Goal: Task Accomplishment & Management: Manage account settings

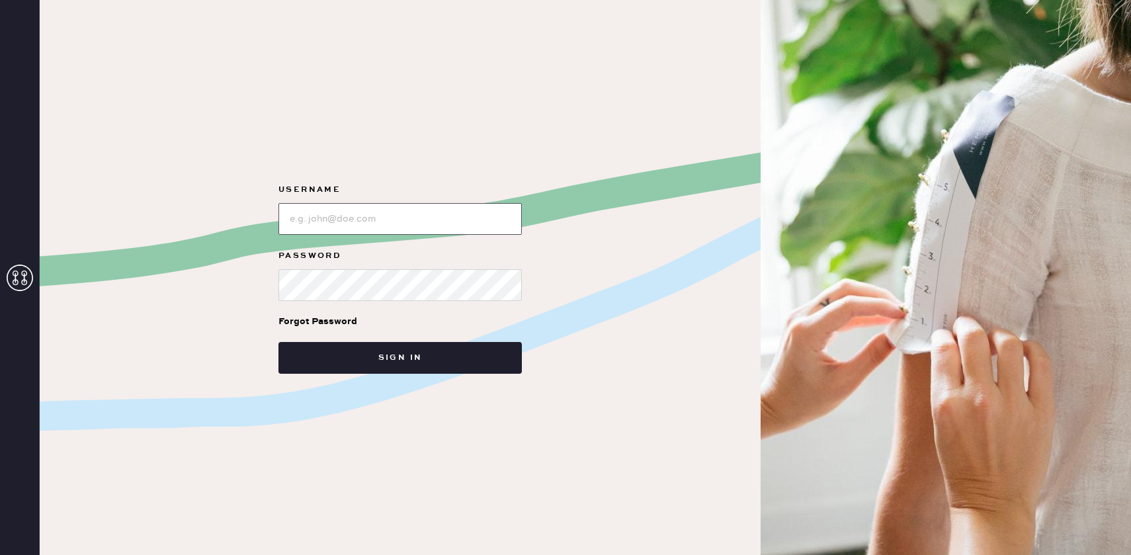
click at [470, 220] on input "loginName" at bounding box center [399, 219] width 243 height 32
type input "[EMAIL_ADDRESS][DOMAIN_NAME]"
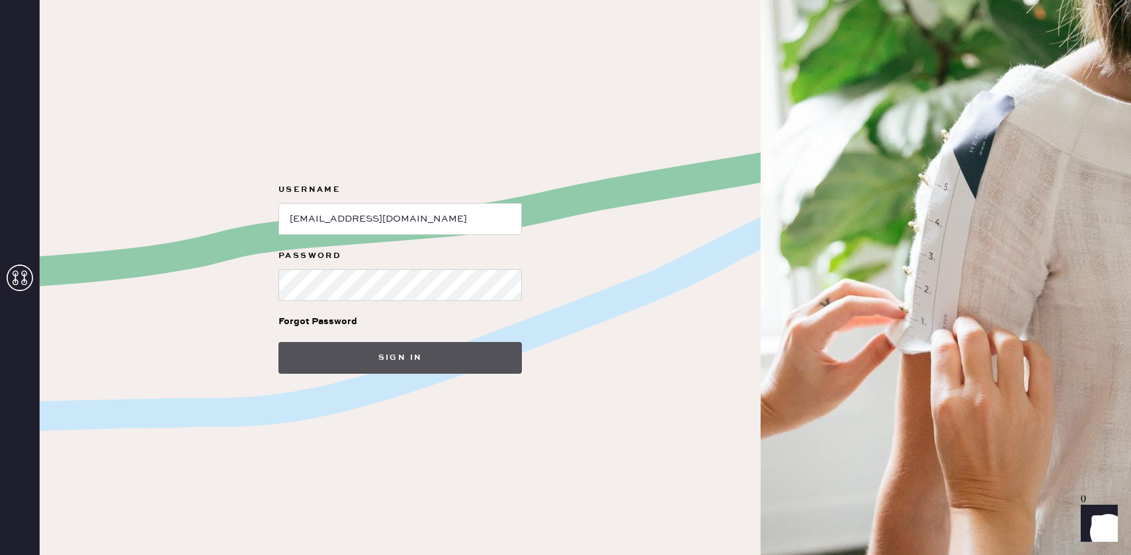
click at [413, 366] on button "Sign in" at bounding box center [399, 358] width 243 height 32
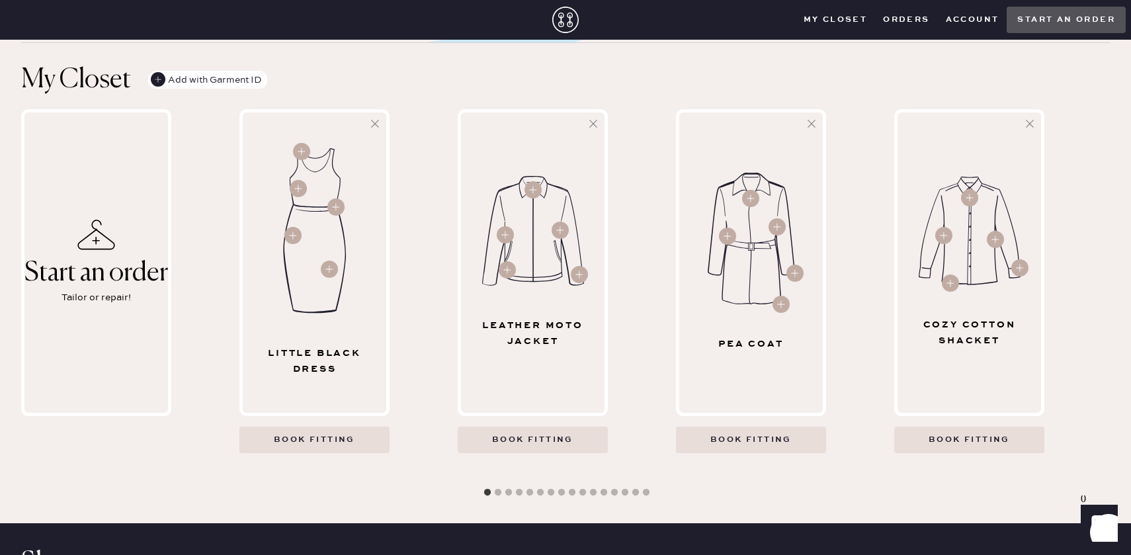
scroll to position [370, 0]
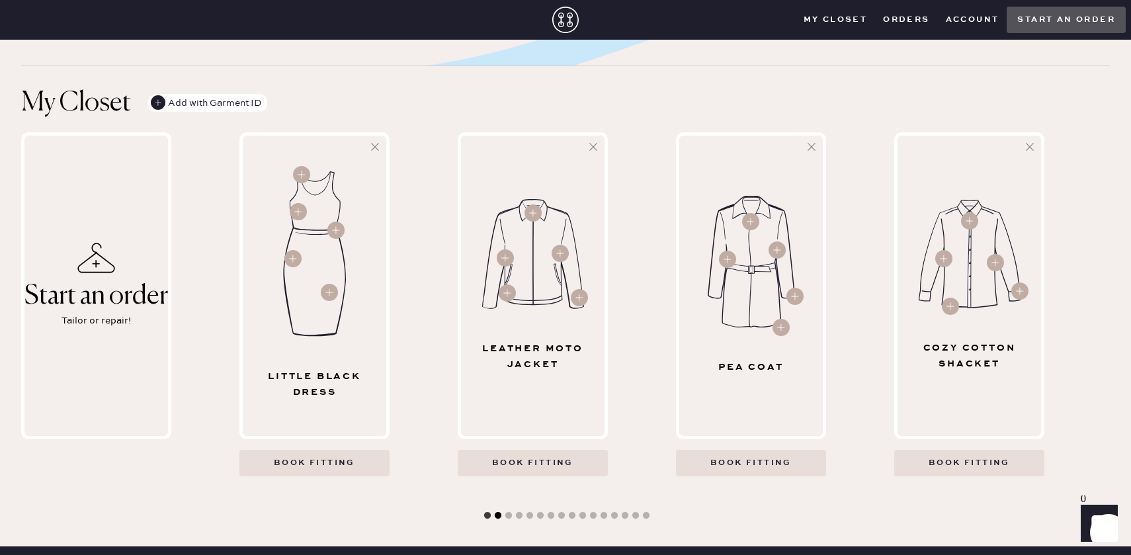
click at [495, 513] on button "2" at bounding box center [497, 515] width 13 height 13
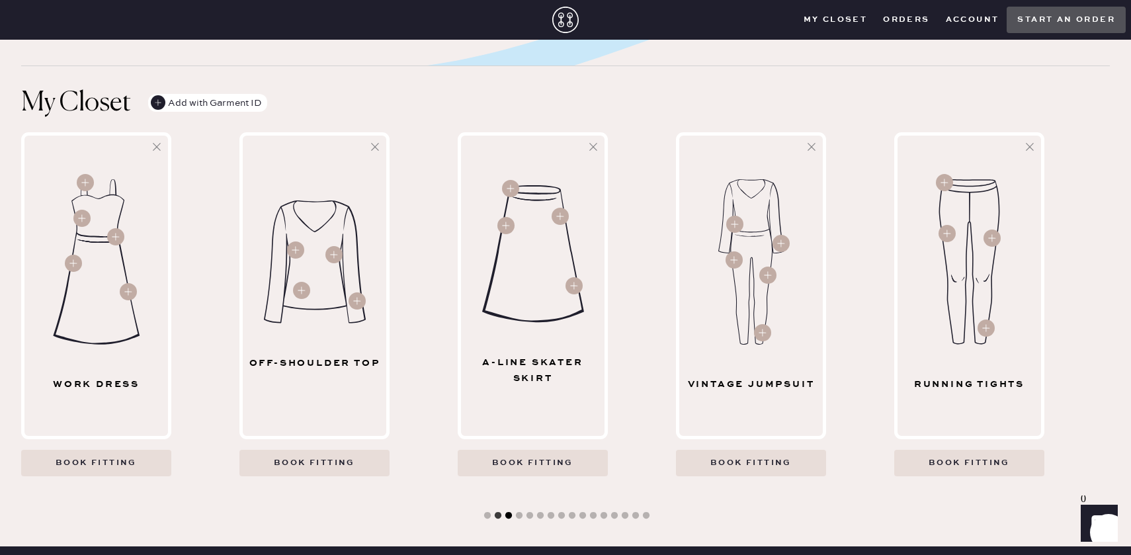
click at [511, 515] on button "3" at bounding box center [508, 515] width 13 height 13
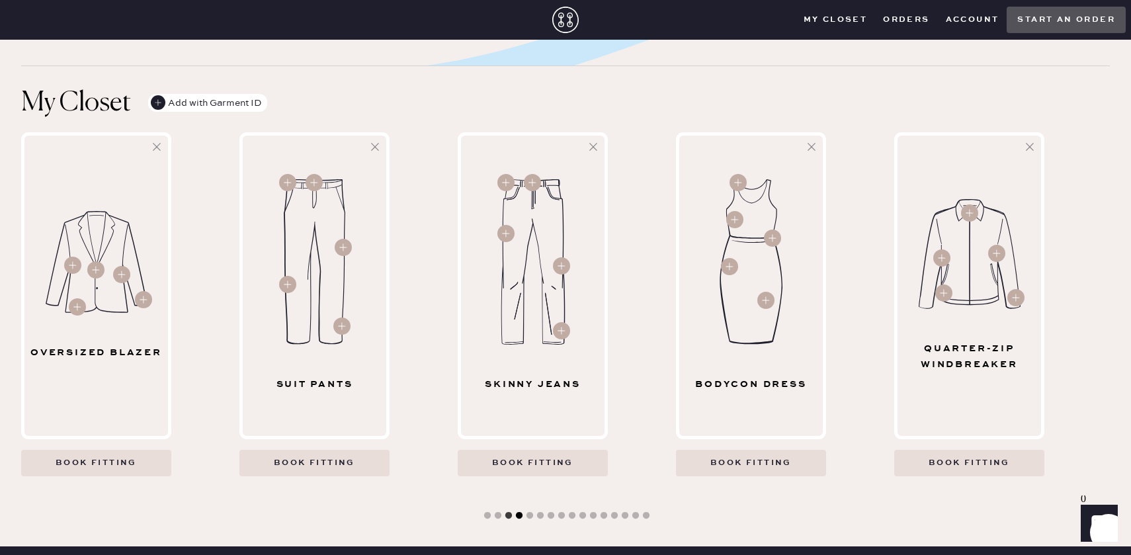
click at [520, 517] on button "4" at bounding box center [519, 515] width 13 height 13
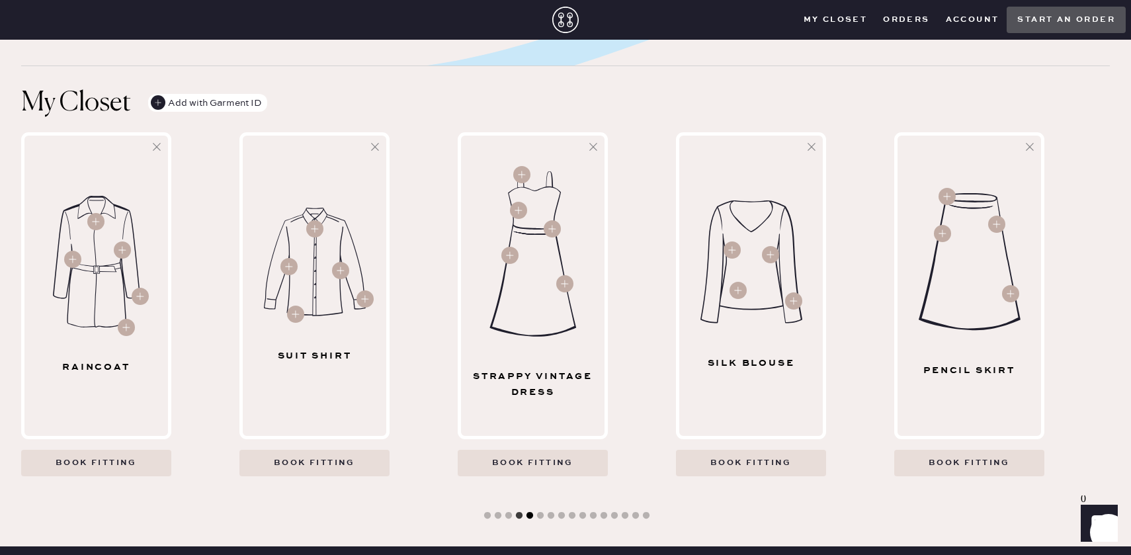
click at [532, 519] on button "5" at bounding box center [529, 515] width 13 height 13
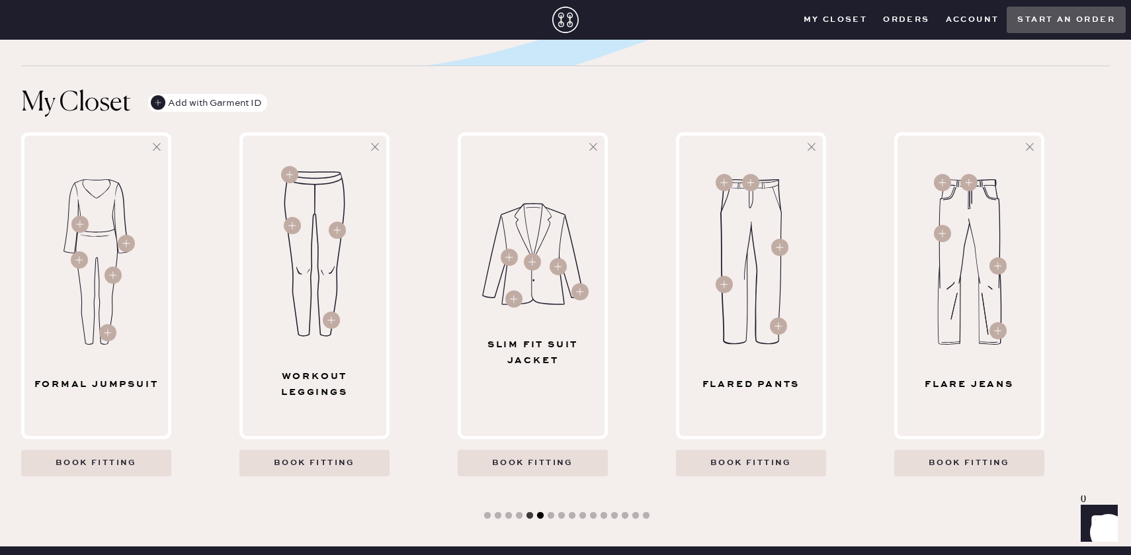
click at [540, 516] on button "6" at bounding box center [540, 515] width 13 height 13
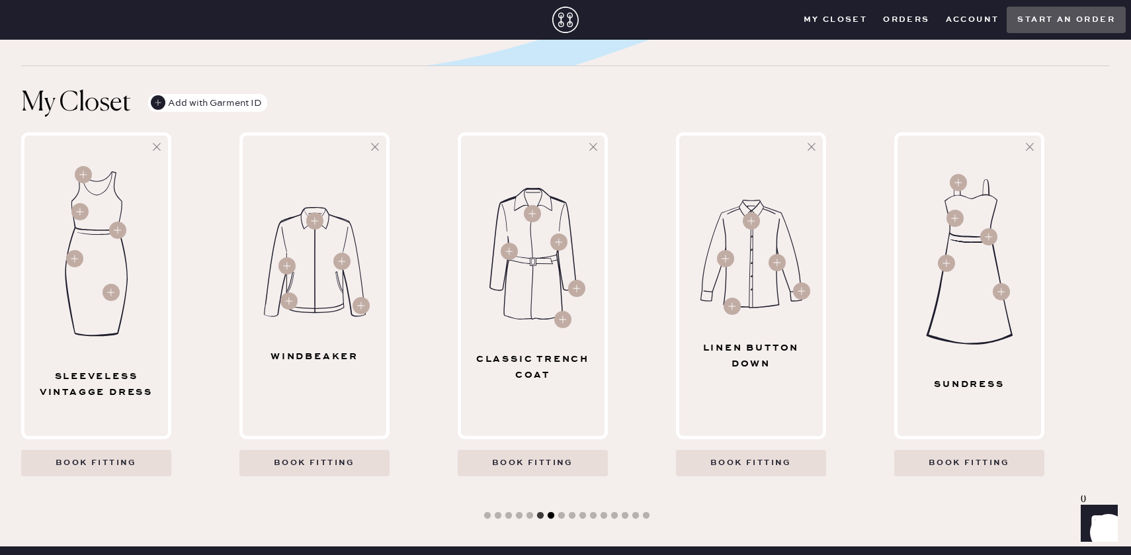
click at [552, 517] on button "7" at bounding box center [550, 515] width 13 height 13
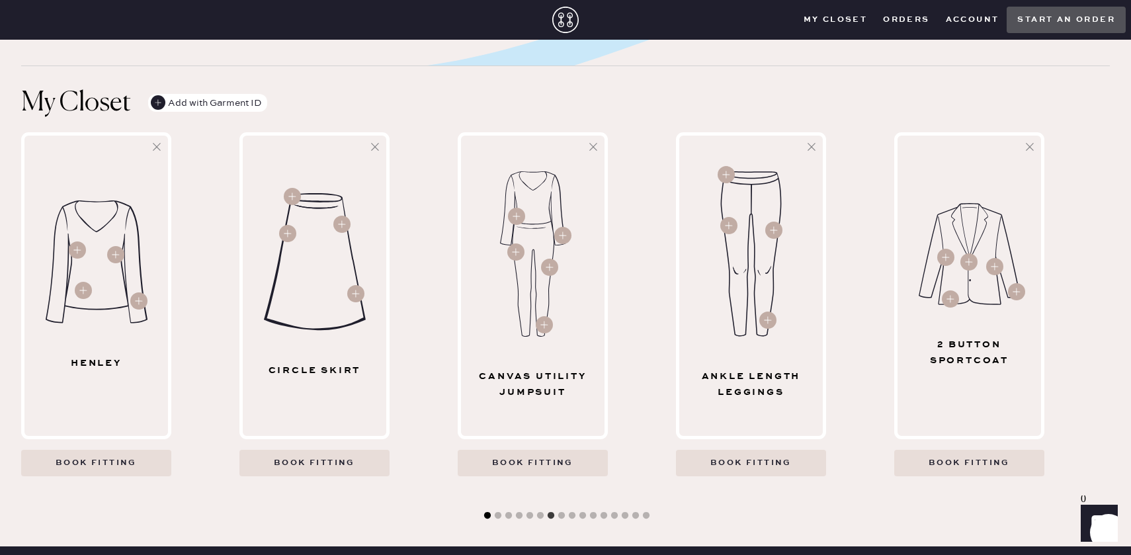
click at [485, 516] on button "1" at bounding box center [487, 515] width 13 height 13
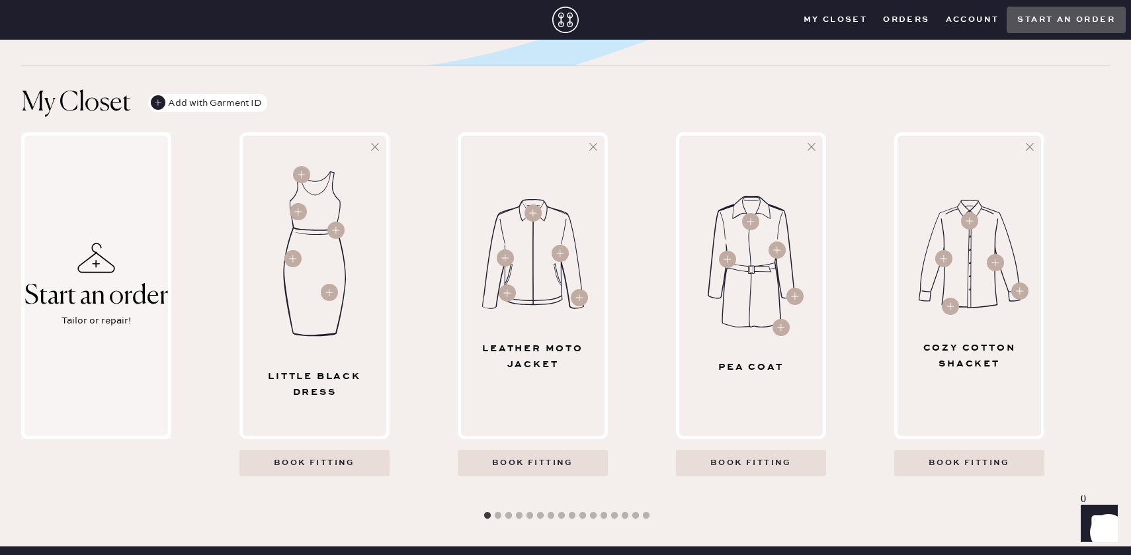
click at [103, 265] on div "Start an order Tailor or repair!" at bounding box center [96, 285] width 150 height 307
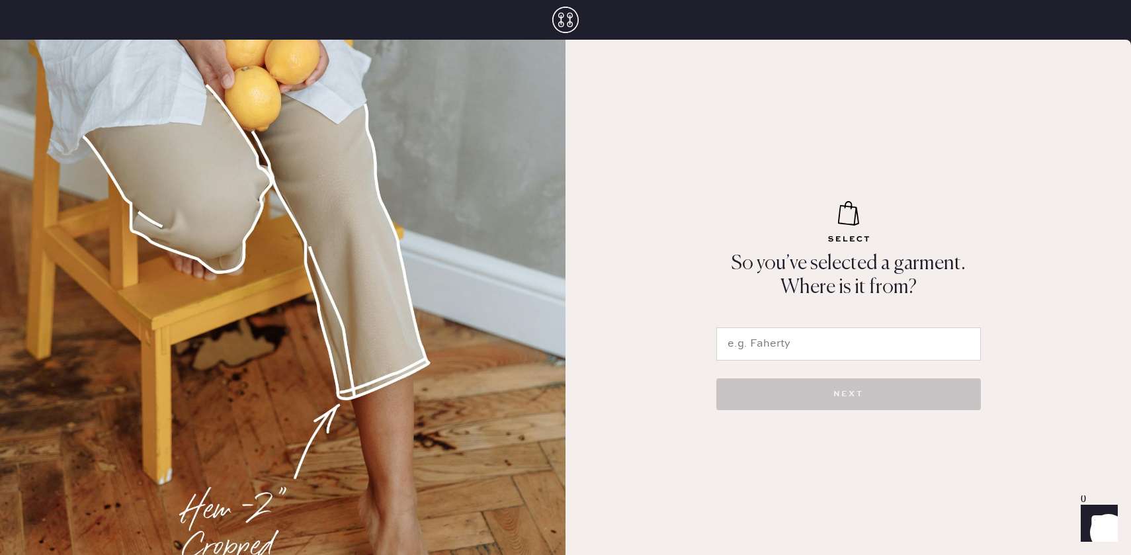
click at [770, 337] on input "text" at bounding box center [848, 343] width 265 height 33
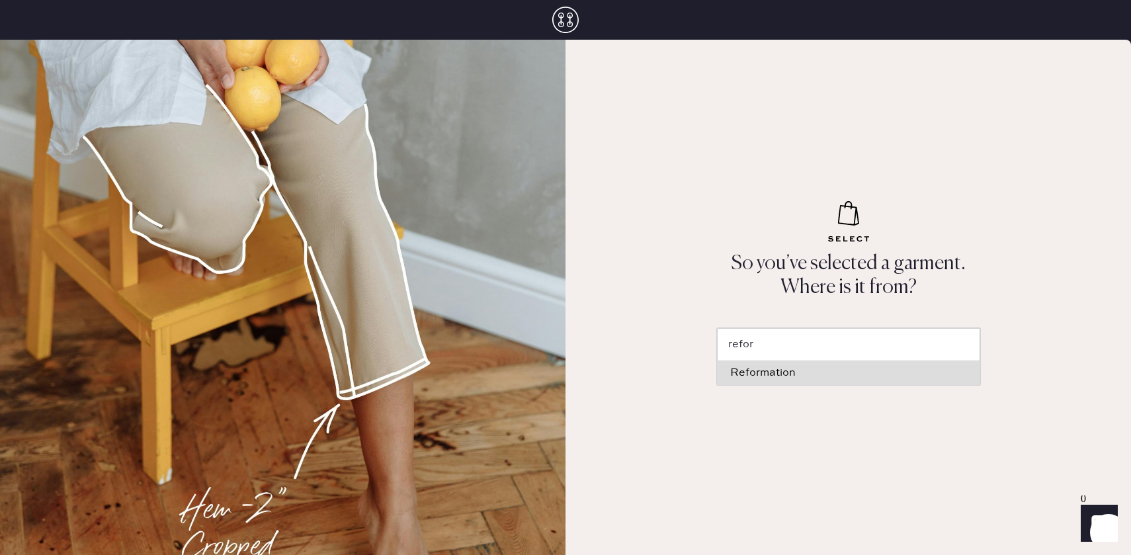
click at [767, 376] on div "Reformation" at bounding box center [848, 373] width 237 height 11
type input "Reformation"
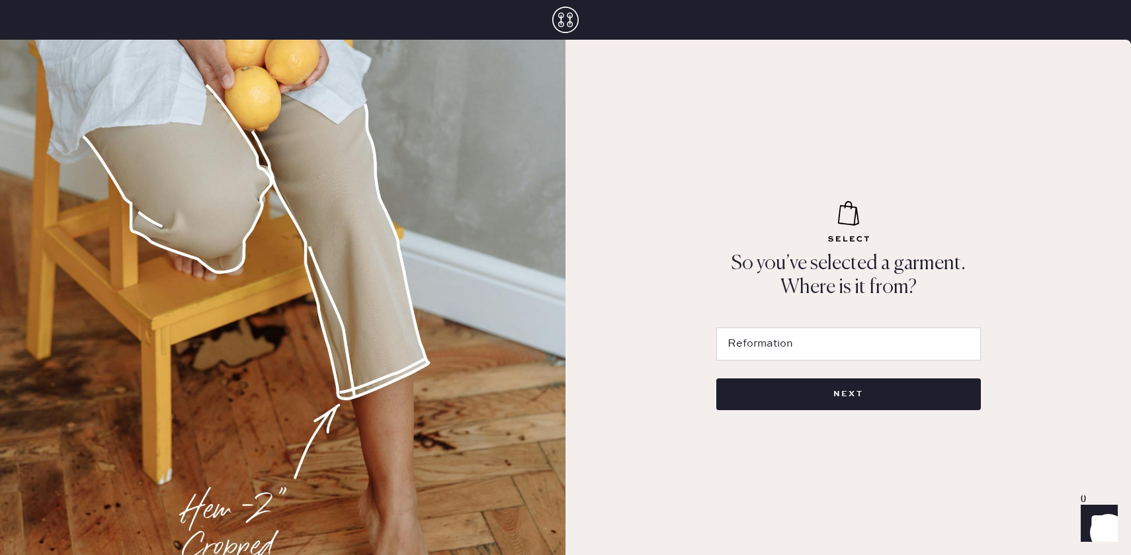
click at [767, 376] on div "NEXT" at bounding box center [848, 390] width 265 height 60
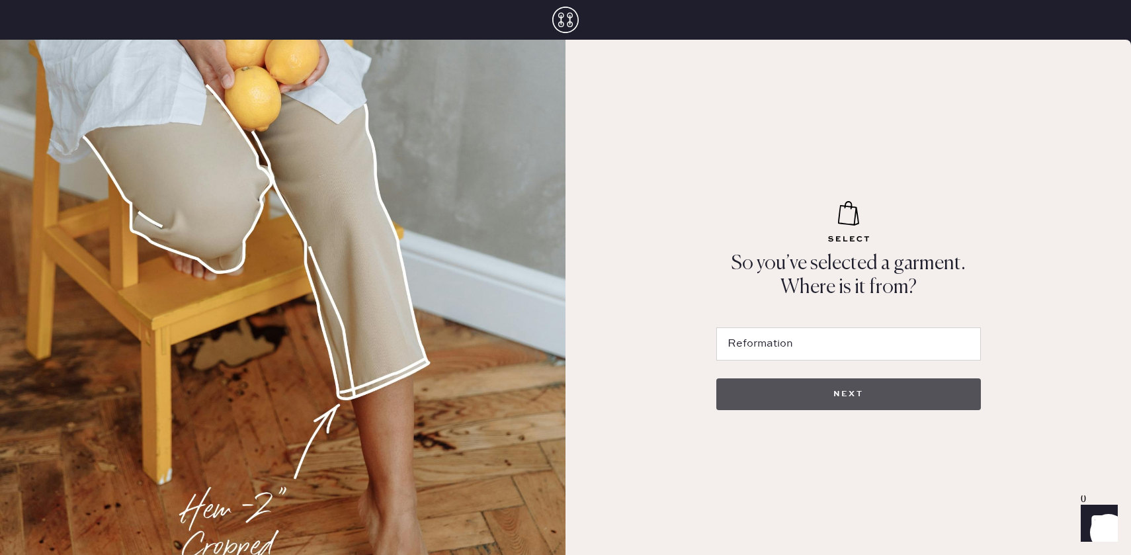
click at [774, 392] on button "NEXT" at bounding box center [848, 394] width 265 height 32
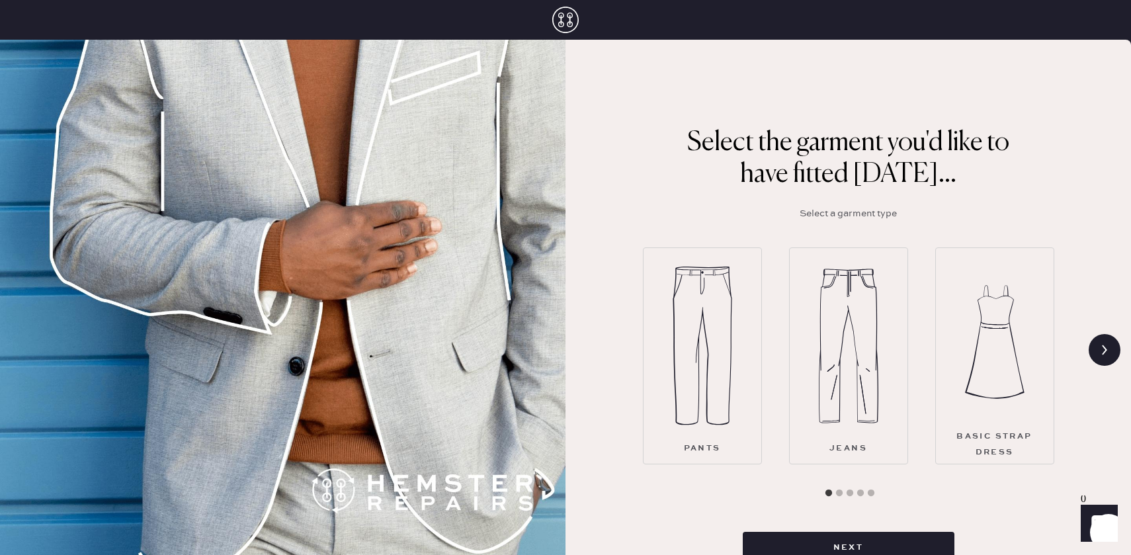
click at [723, 393] on img at bounding box center [703, 346] width 60 height 159
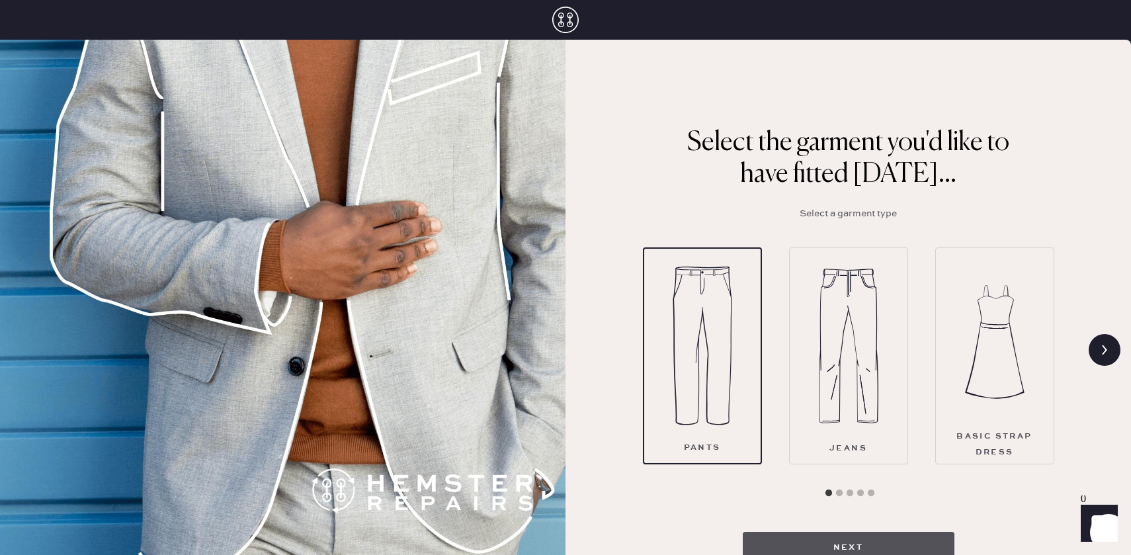
click at [824, 532] on button "Next" at bounding box center [849, 548] width 212 height 32
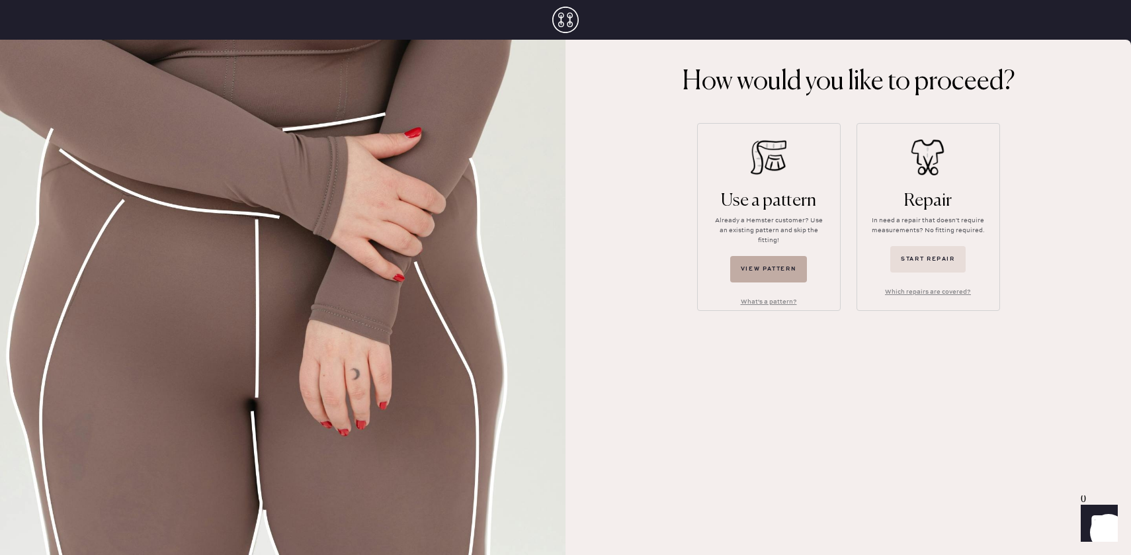
click at [788, 257] on button "View pattern" at bounding box center [768, 269] width 77 height 26
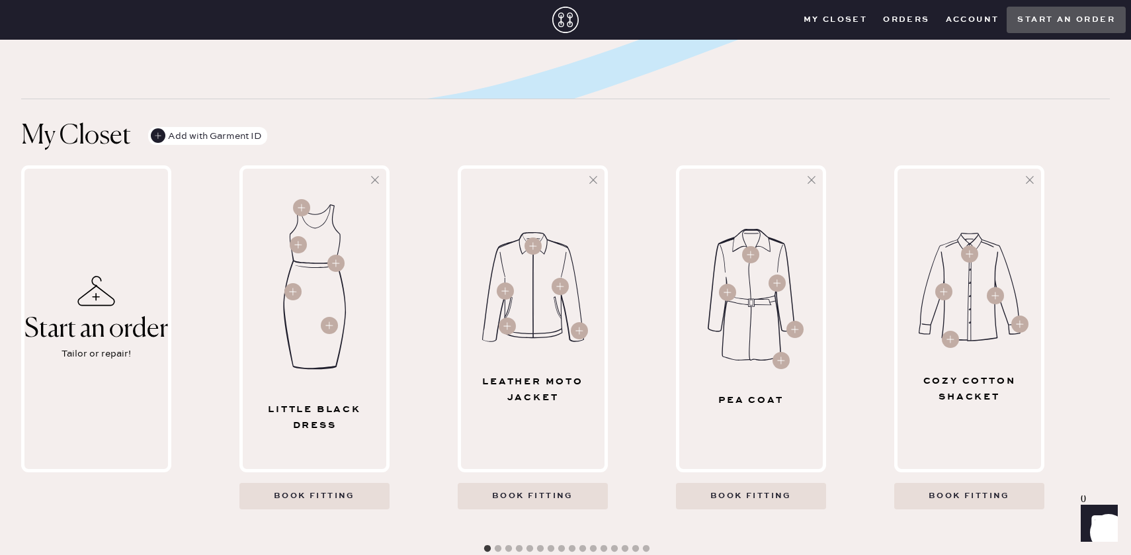
scroll to position [382, 0]
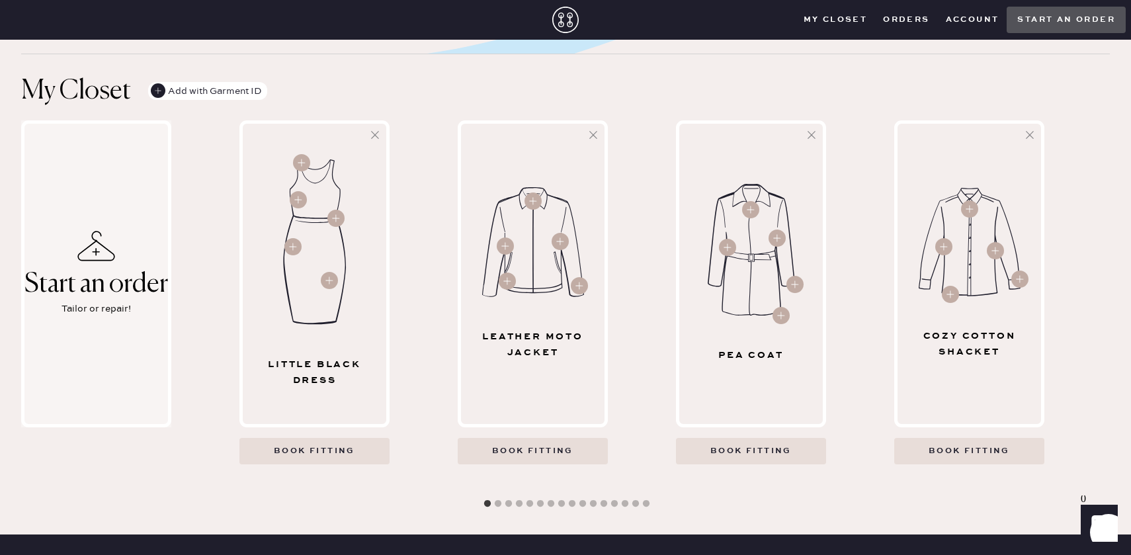
click at [149, 270] on div "Start an order" at bounding box center [96, 284] width 144 height 29
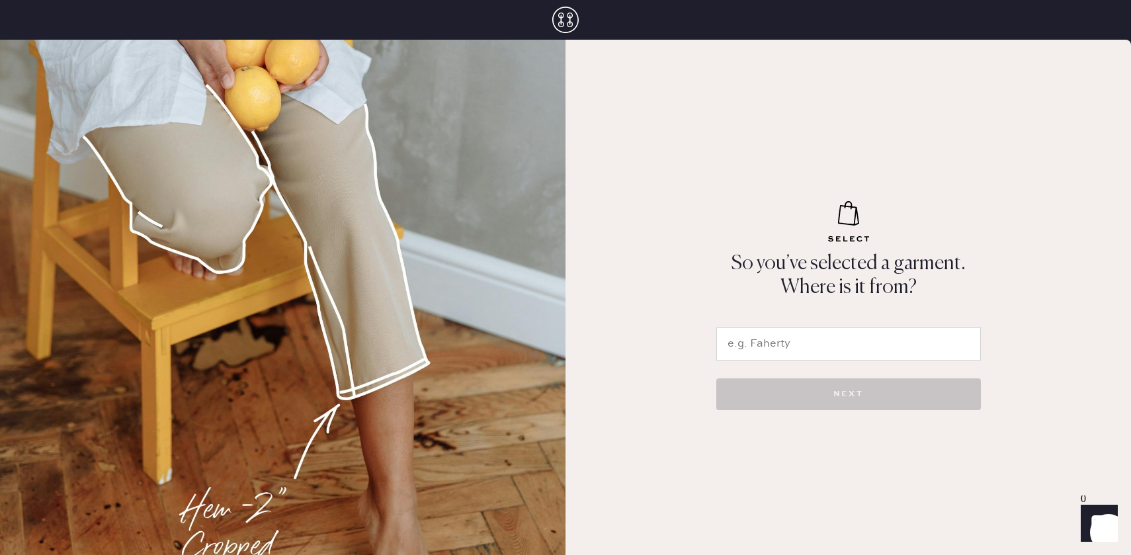
click at [776, 329] on input "text" at bounding box center [848, 343] width 265 height 33
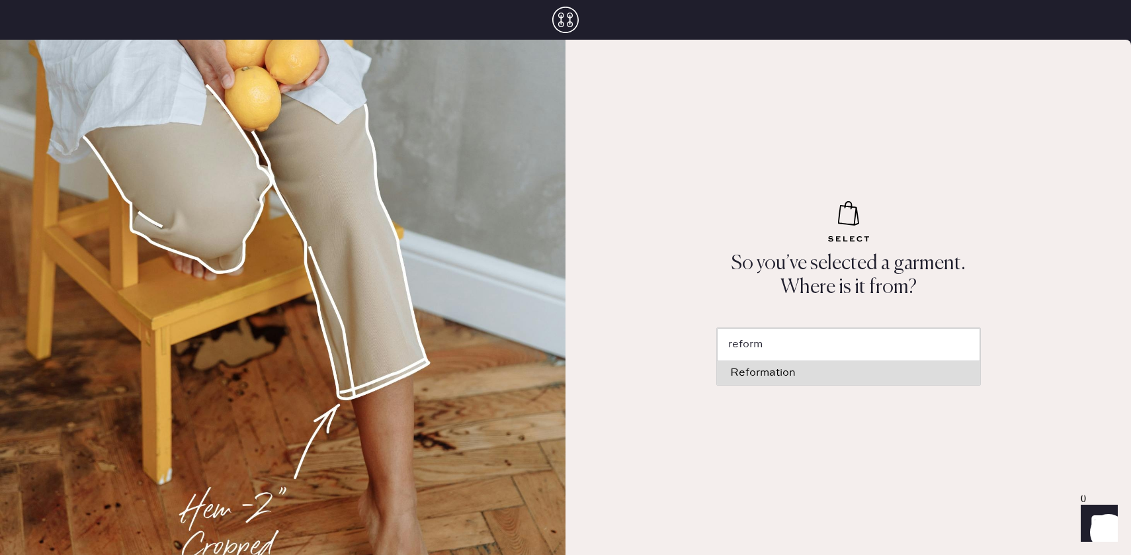
click at [762, 373] on div "Reformation" at bounding box center [848, 373] width 237 height 11
type input "Reformation"
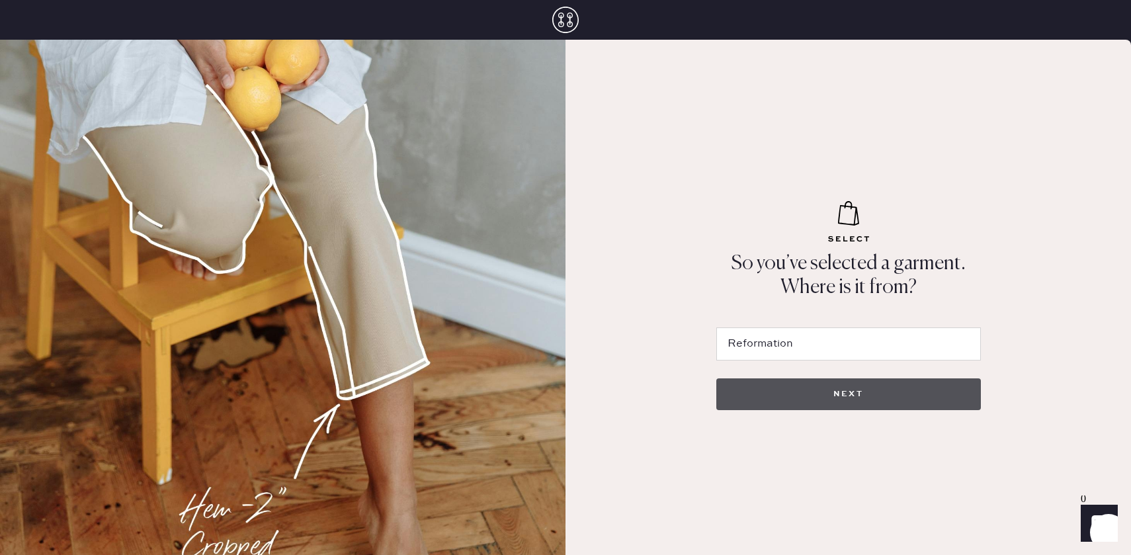
click at [767, 397] on button "NEXT" at bounding box center [848, 394] width 265 height 32
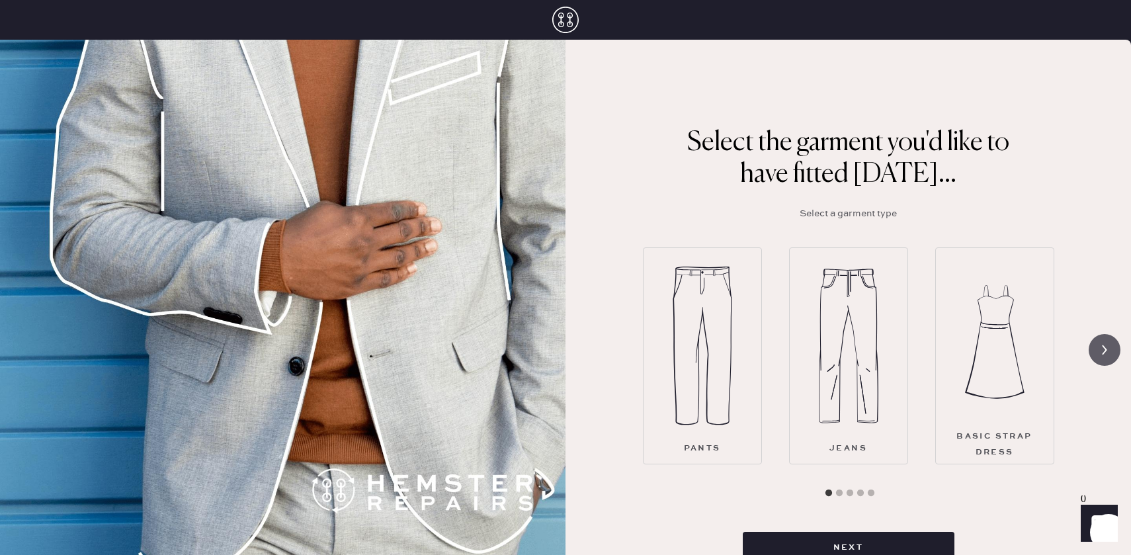
click at [1116, 341] on icon at bounding box center [1104, 349] width 25 height 25
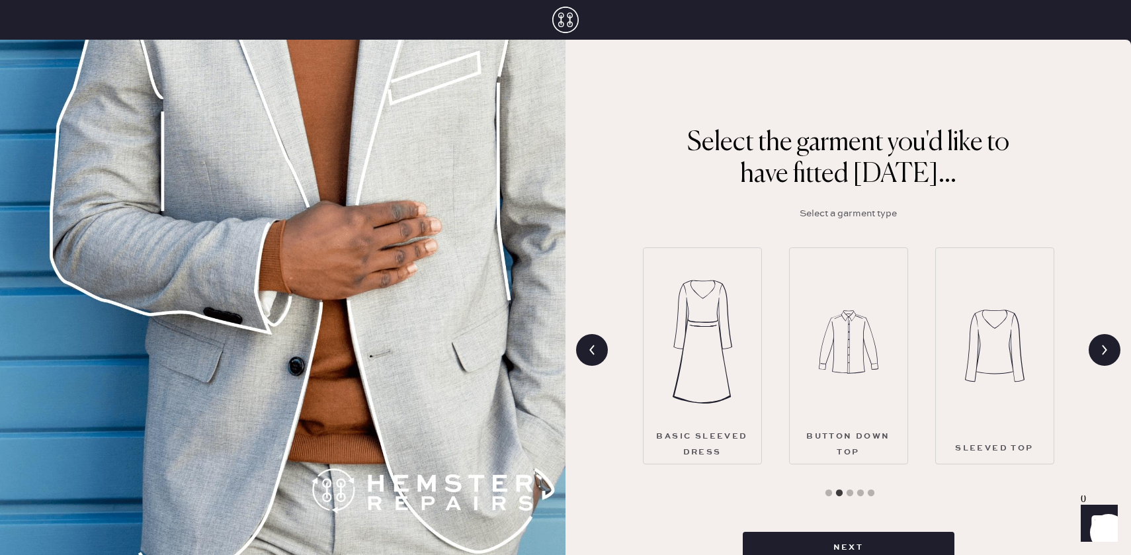
click at [704, 399] on img at bounding box center [703, 342] width 60 height 159
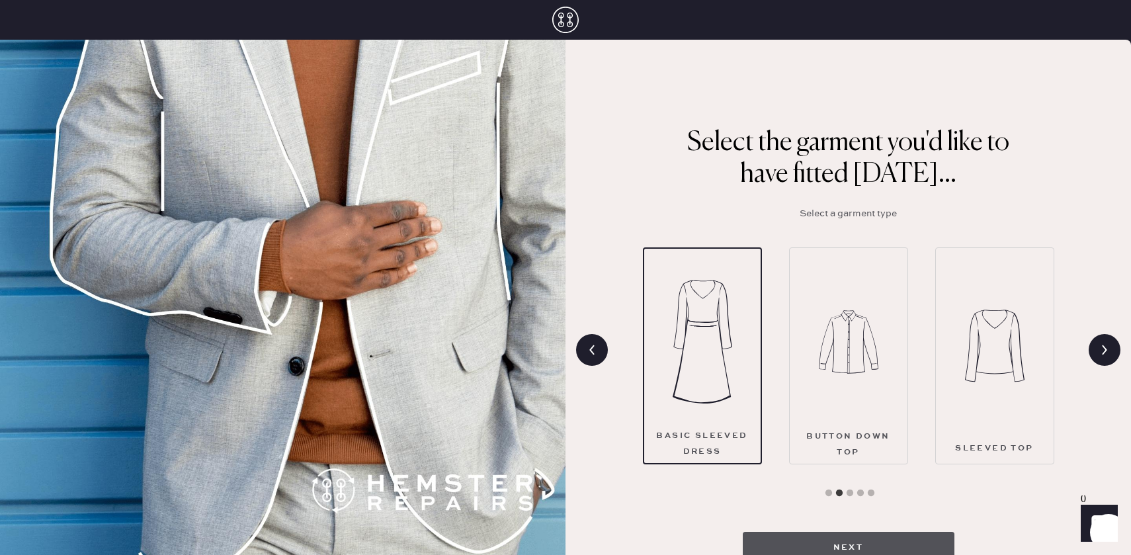
click at [872, 538] on button "Next" at bounding box center [849, 548] width 212 height 32
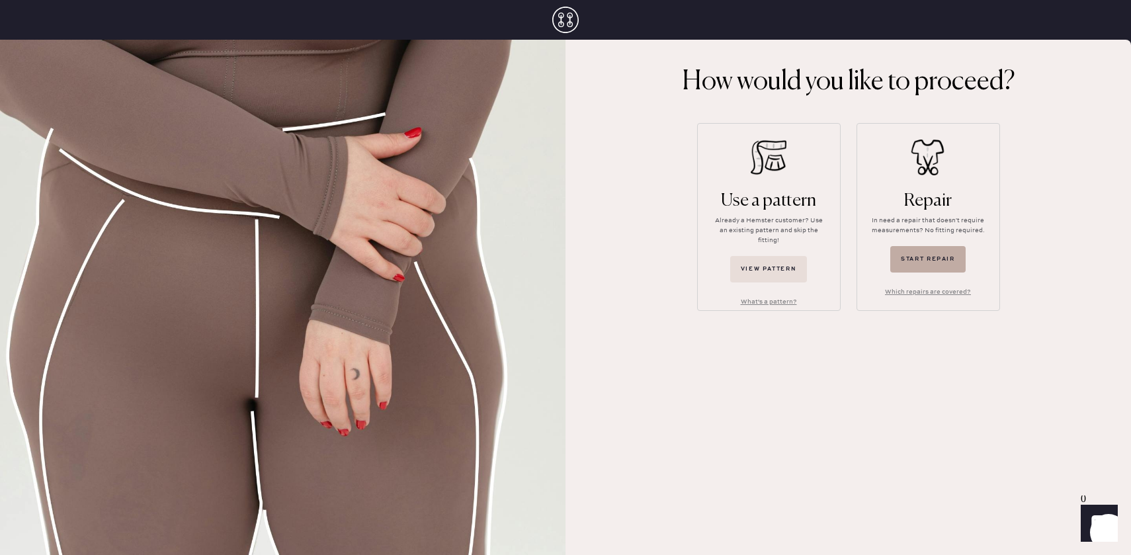
click at [929, 267] on button "Start repair" at bounding box center [927, 259] width 75 height 26
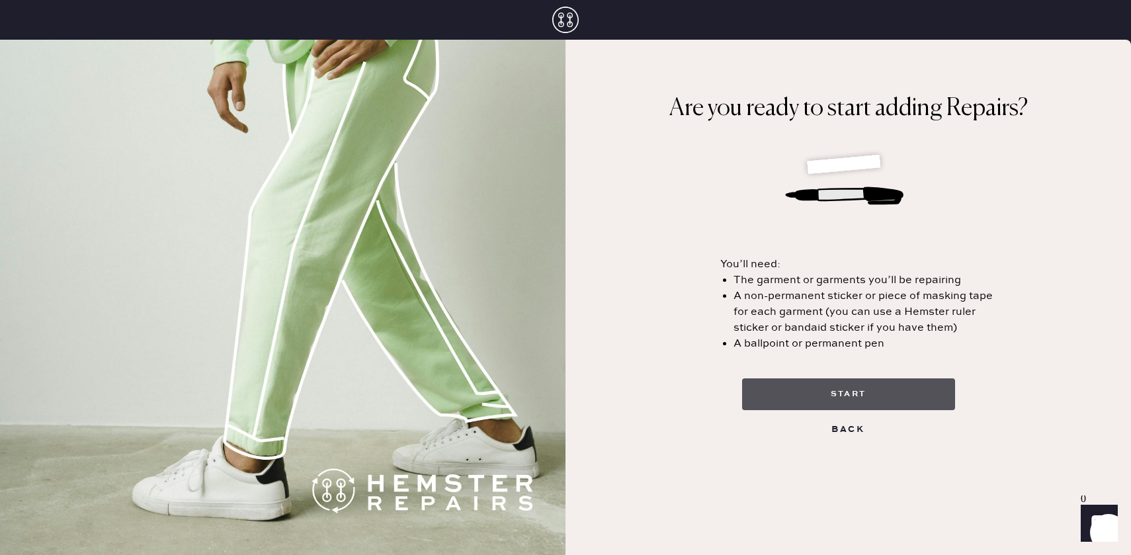
click at [873, 396] on button "start" at bounding box center [848, 394] width 213 height 32
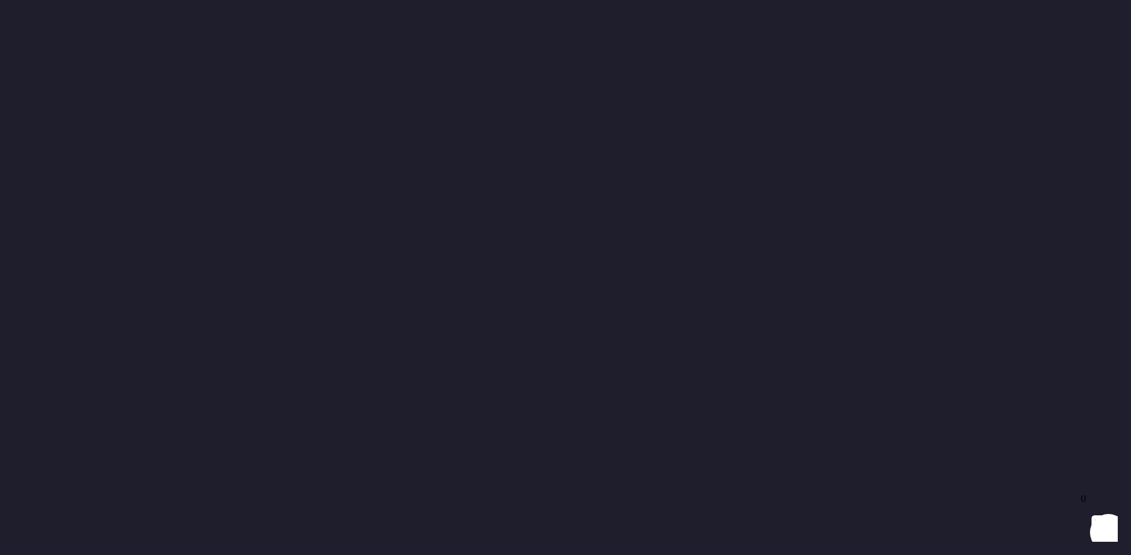
select select "8"
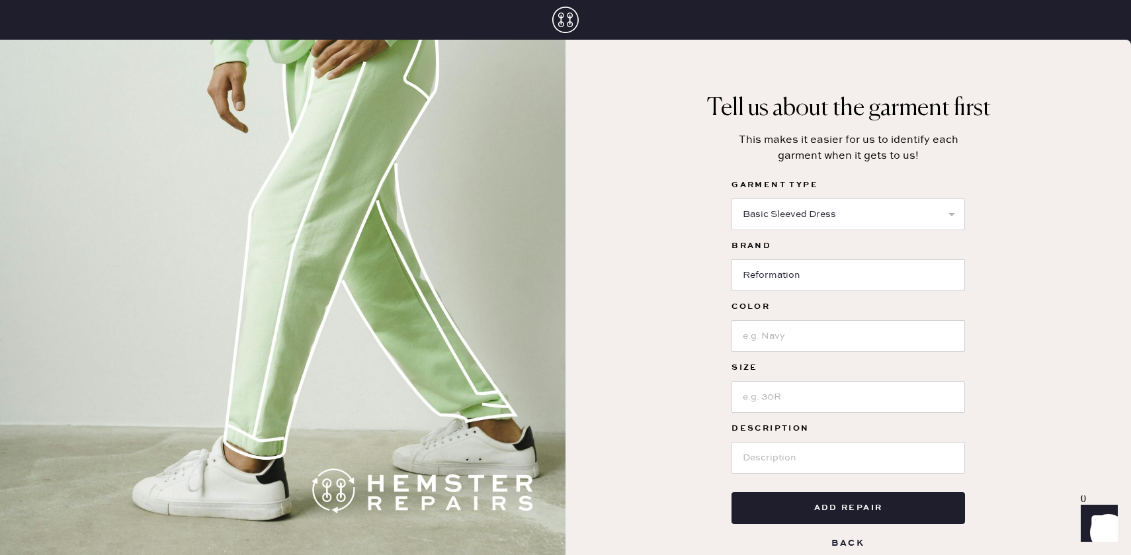
scroll to position [7, 0]
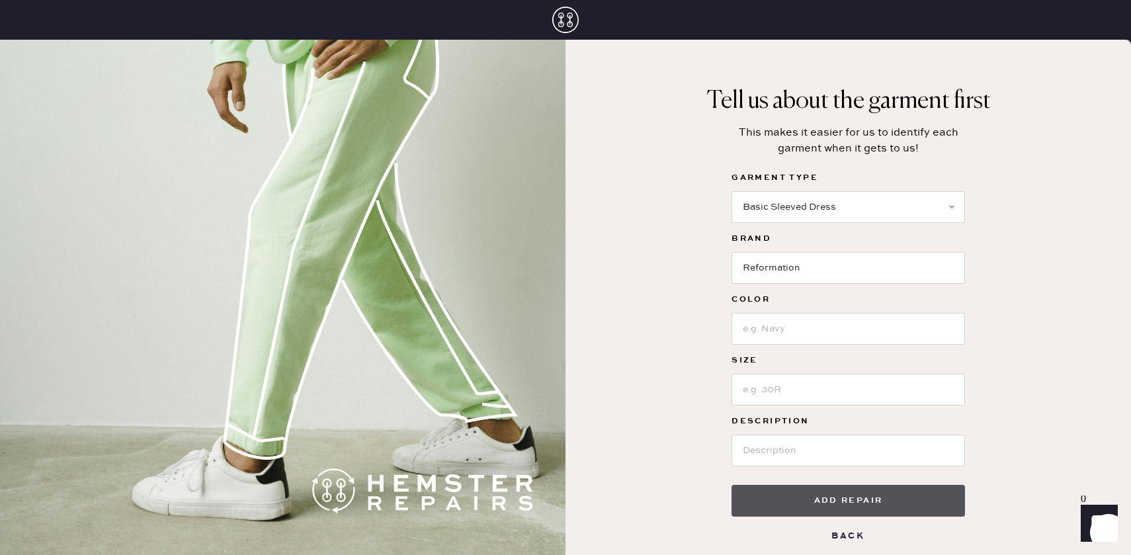
click at [846, 491] on button "Add repair" at bounding box center [847, 501] width 233 height 32
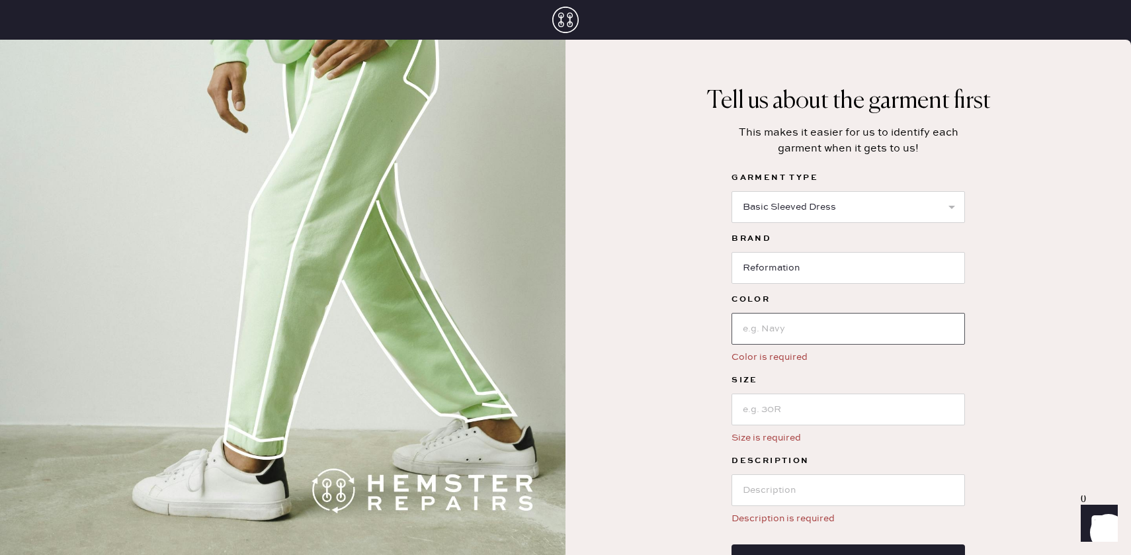
click at [827, 329] on input at bounding box center [847, 329] width 233 height 32
type input "Black"
type input "2"
click at [817, 503] on input at bounding box center [847, 490] width 233 height 32
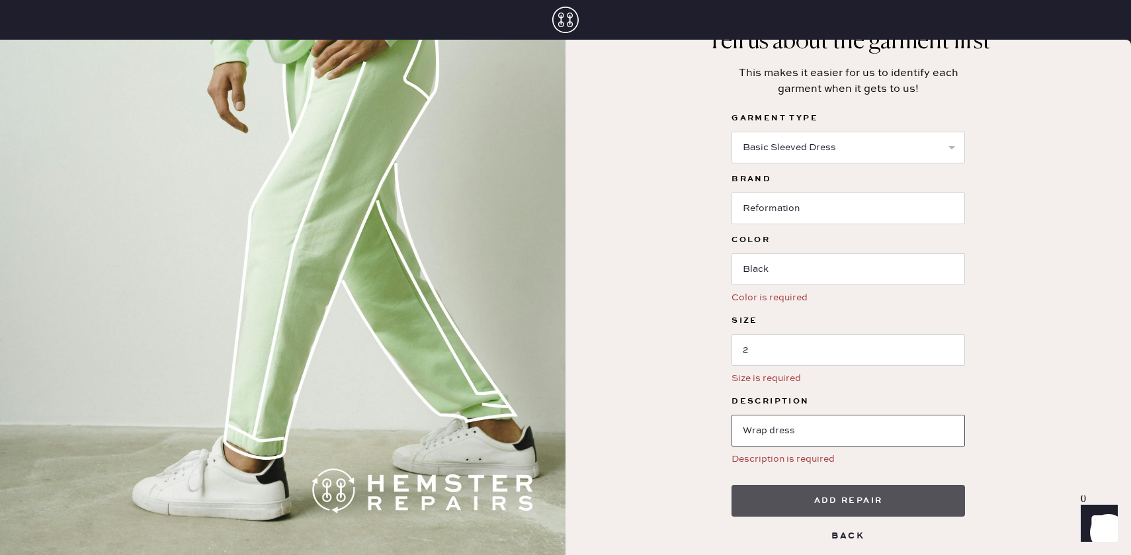
type input "Wrap dress"
click at [878, 491] on button "Add repair" at bounding box center [847, 501] width 233 height 32
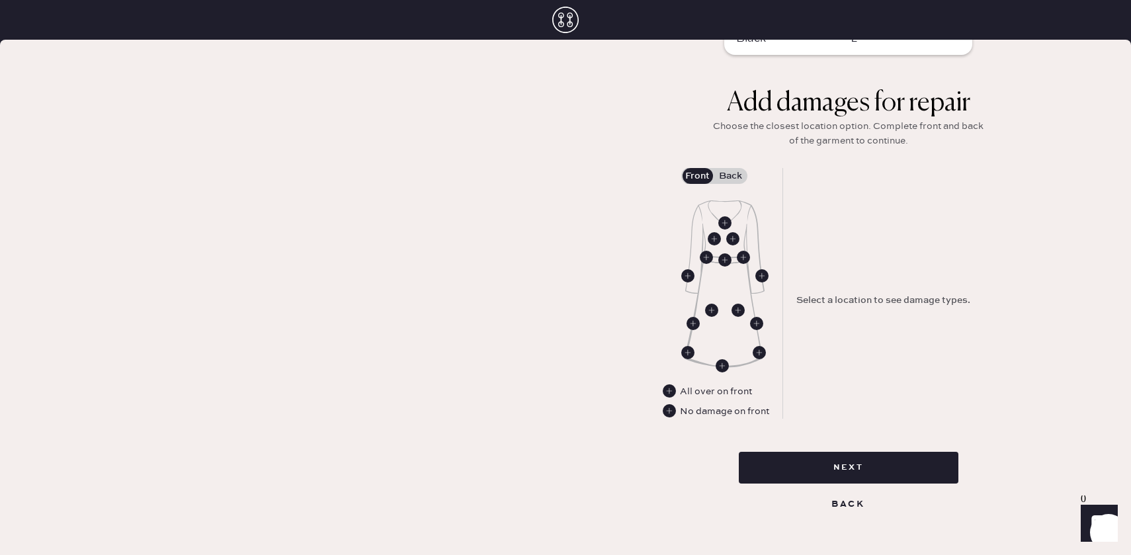
scroll to position [94, 0]
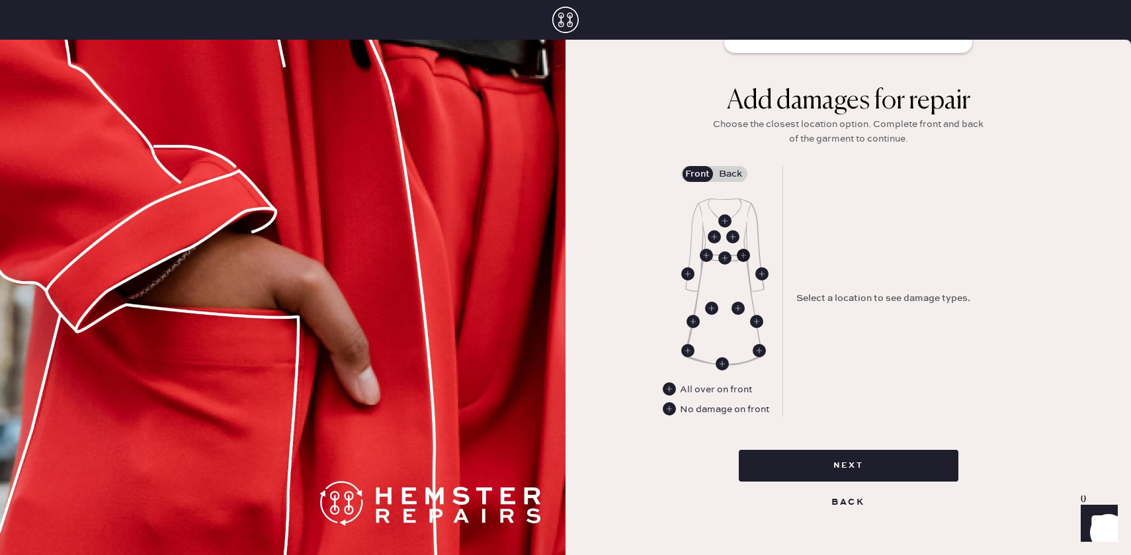
click at [739, 255] on use at bounding box center [743, 255] width 13 height 13
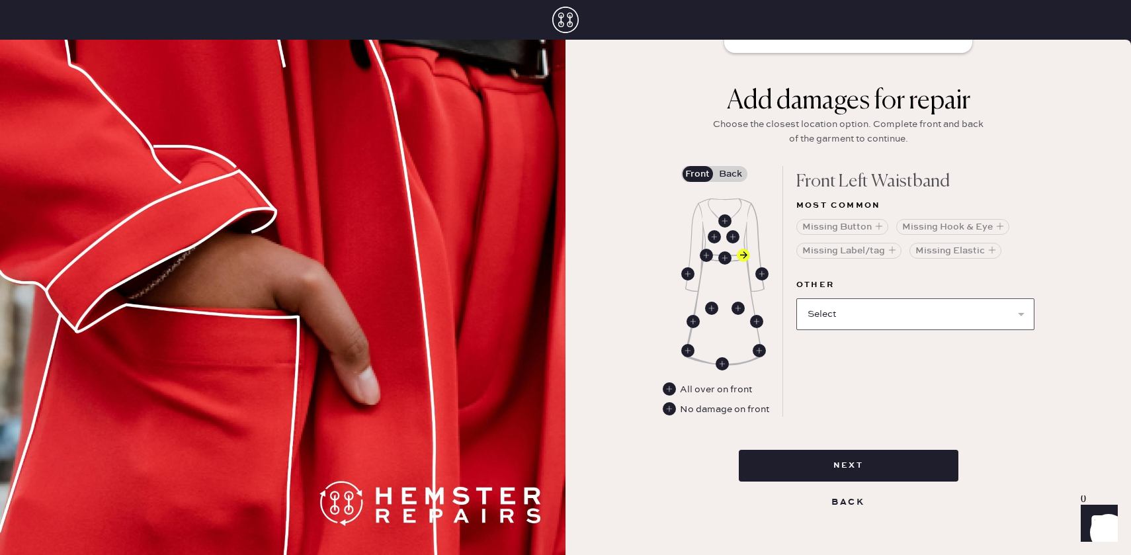
click at [836, 317] on select "Select Broken / Ripped Hem Broken Beads Broken Belt Loop Broken Button Broken C…" at bounding box center [915, 314] width 238 height 32
select select "1646"
click at [796, 298] on select "Select Broken / Ripped Hem Broken Beads Broken Belt Loop Broken Button Broken C…" at bounding box center [915, 314] width 238 height 32
select select
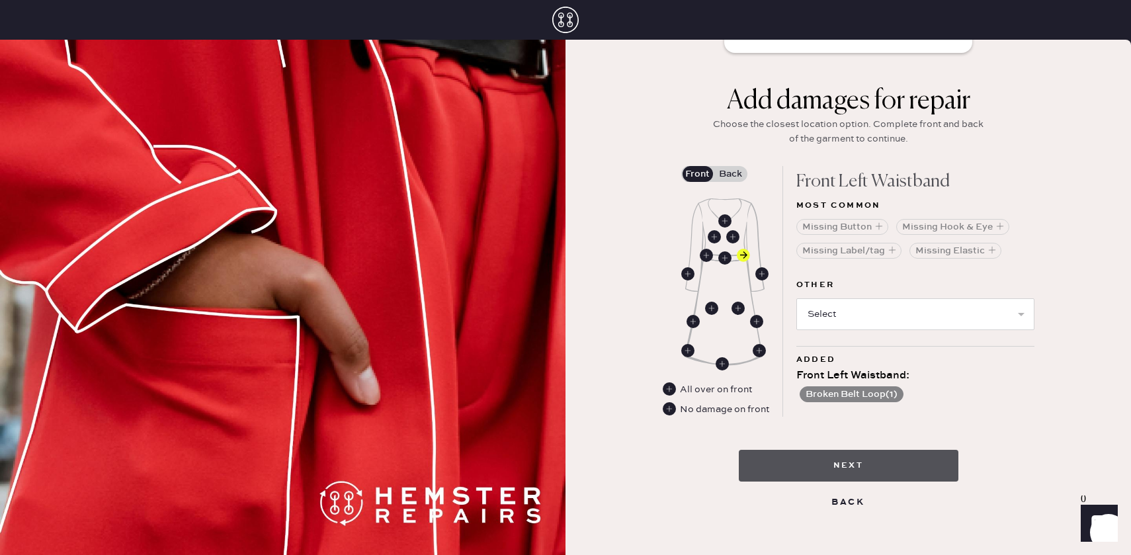
click at [849, 460] on button "Next" at bounding box center [849, 466] width 220 height 32
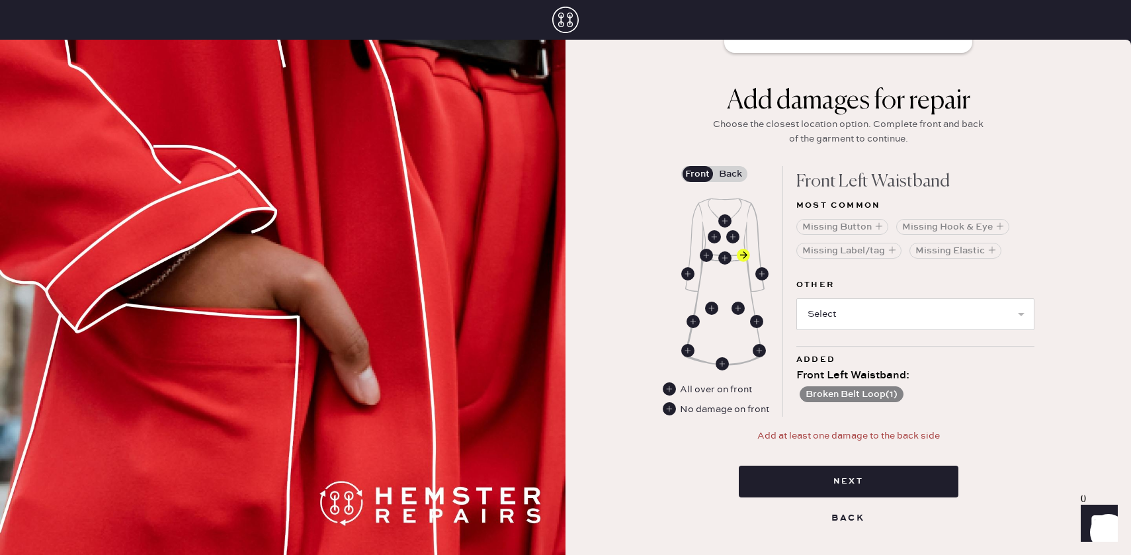
click at [726, 173] on label "Back" at bounding box center [730, 174] width 33 height 16
click at [731, 174] on input "Back" at bounding box center [731, 174] width 0 height 0
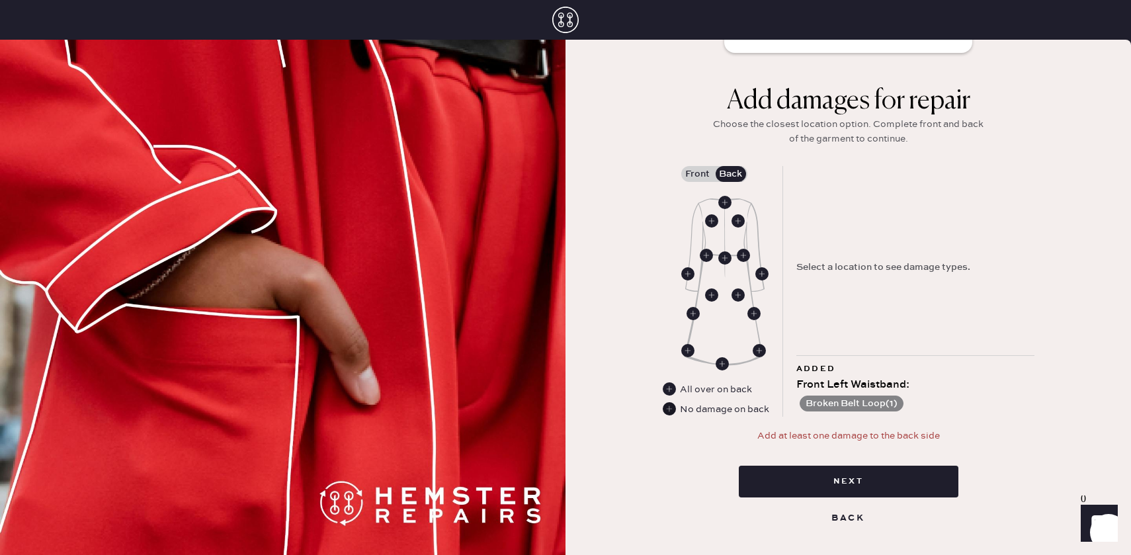
click at [667, 409] on use at bounding box center [669, 408] width 13 height 13
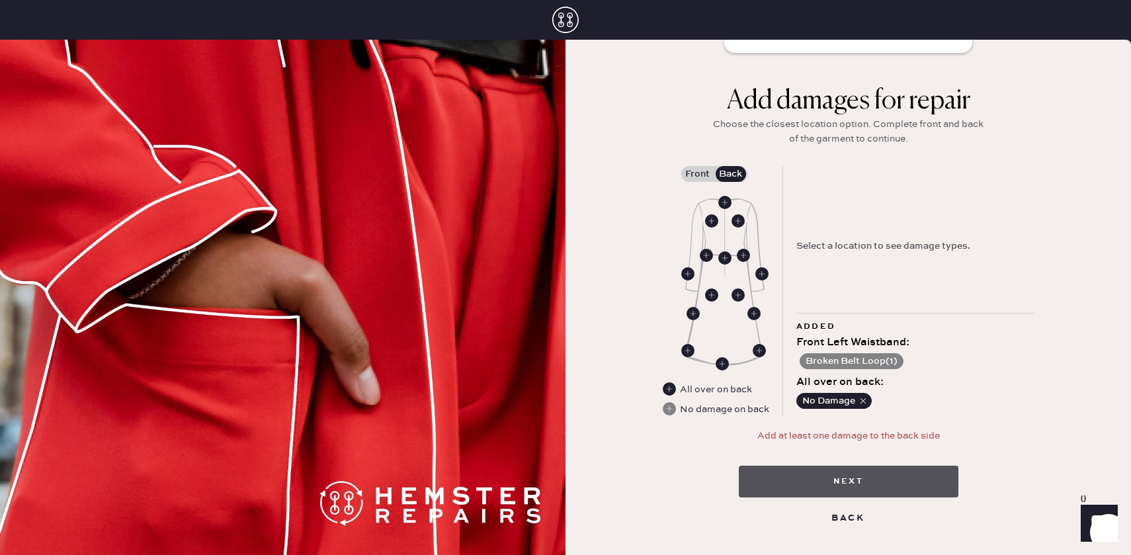
click at [835, 481] on button "Next" at bounding box center [849, 482] width 220 height 32
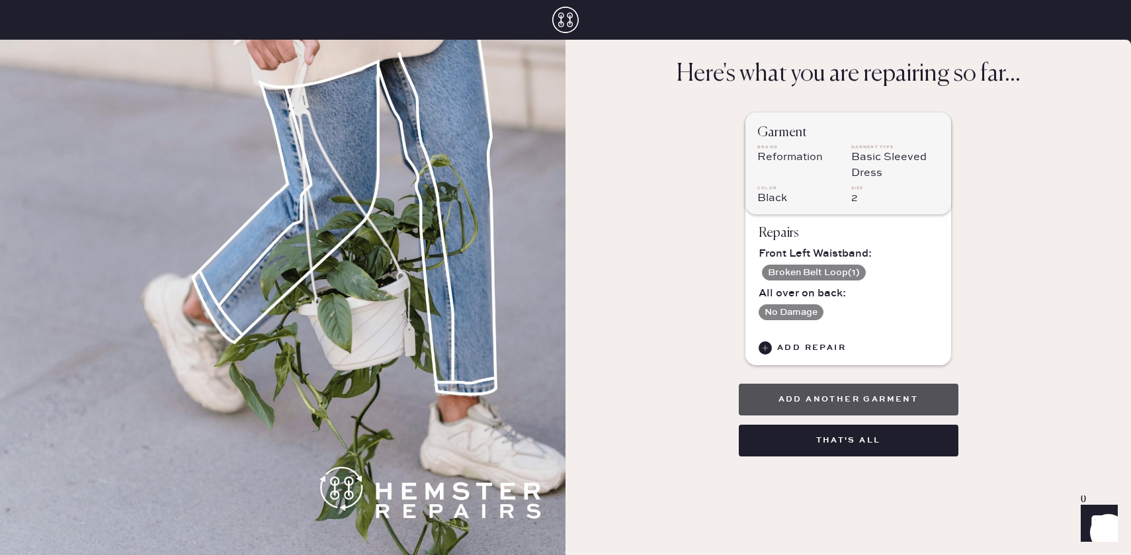
click at [842, 396] on button "Add another garment" at bounding box center [849, 400] width 220 height 32
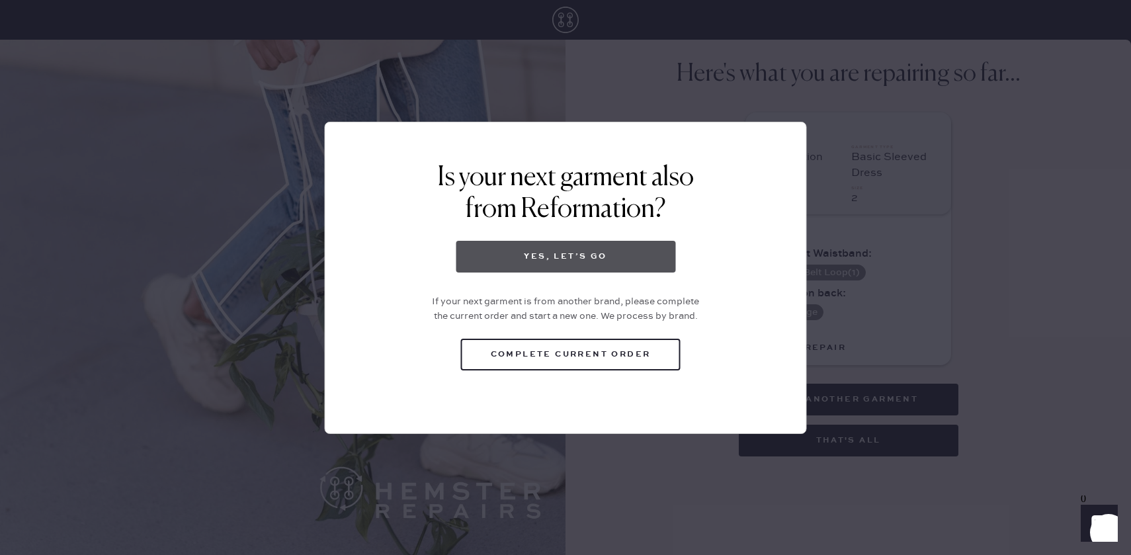
click at [591, 264] on button "Yes, let’s go" at bounding box center [566, 257] width 220 height 32
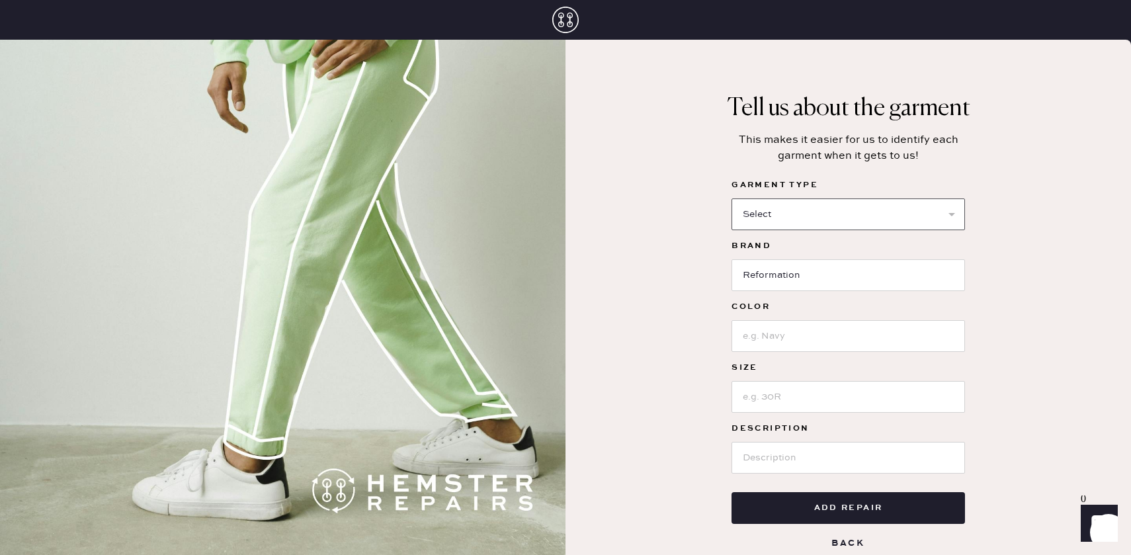
click at [814, 219] on select "Select Basic Skirt Jeans Leggings Pants Shorts Basic Sleeved Dress Basic Sleeve…" at bounding box center [847, 214] width 233 height 32
select select "4"
click at [731, 198] on select "Select Basic Skirt Jeans Leggings Pants Shorts Basic Sleeved Dress Basic Sleeve…" at bounding box center [847, 214] width 233 height 32
click at [782, 332] on input at bounding box center [847, 336] width 233 height 32
type input "Cream"
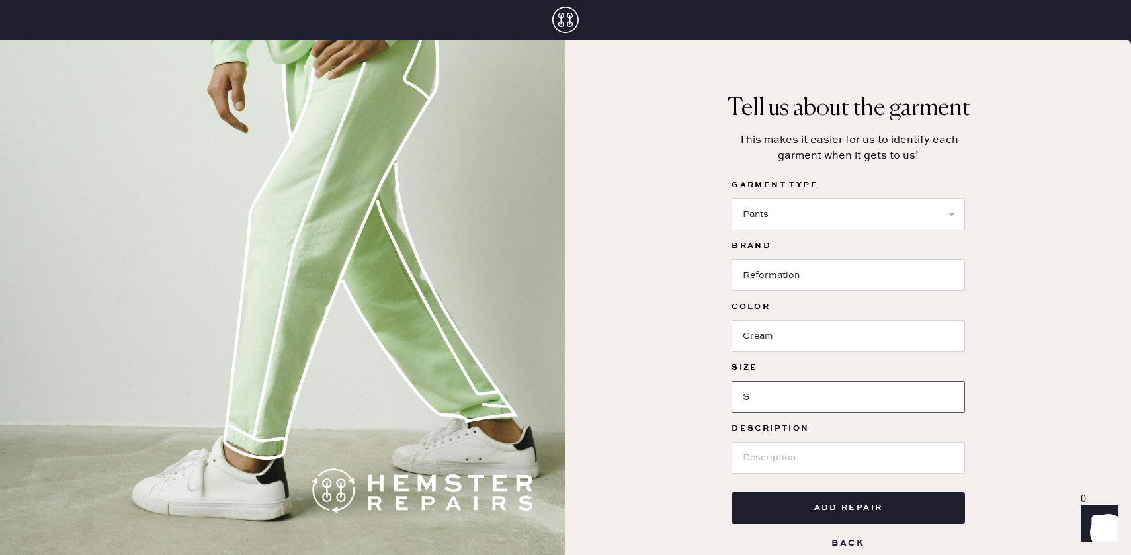
type input "S"
click at [774, 454] on input at bounding box center [847, 458] width 233 height 32
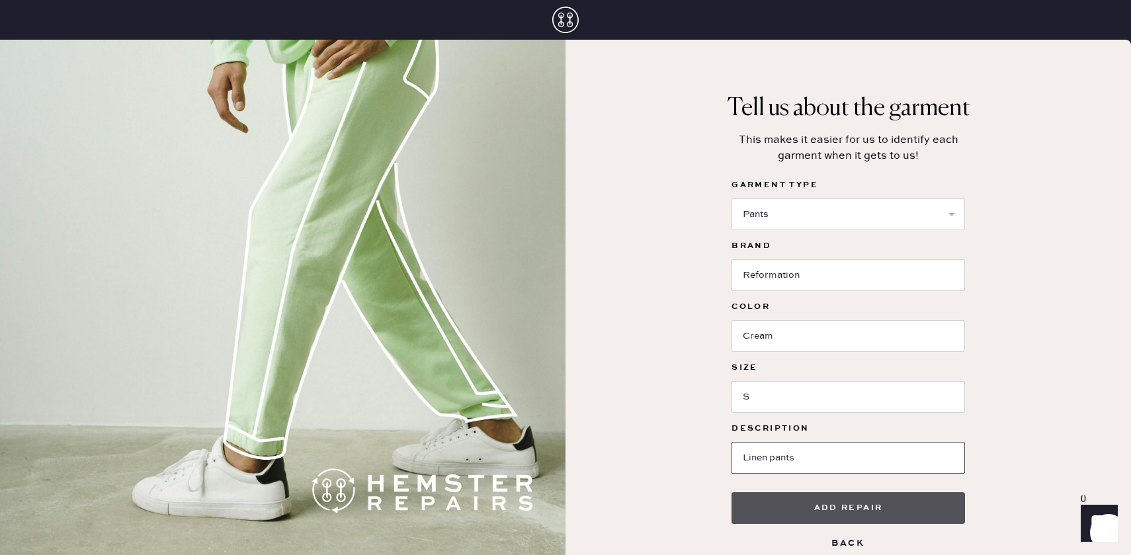
type input "Linen pants"
click at [781, 503] on button "Add repair" at bounding box center [847, 508] width 233 height 32
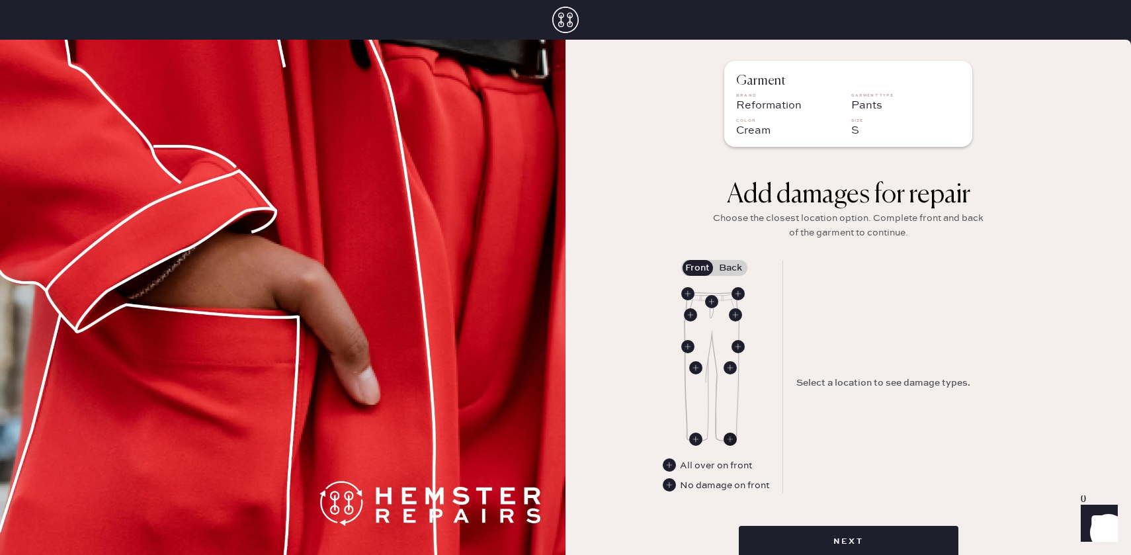
click at [729, 443] on use at bounding box center [730, 439] width 13 height 13
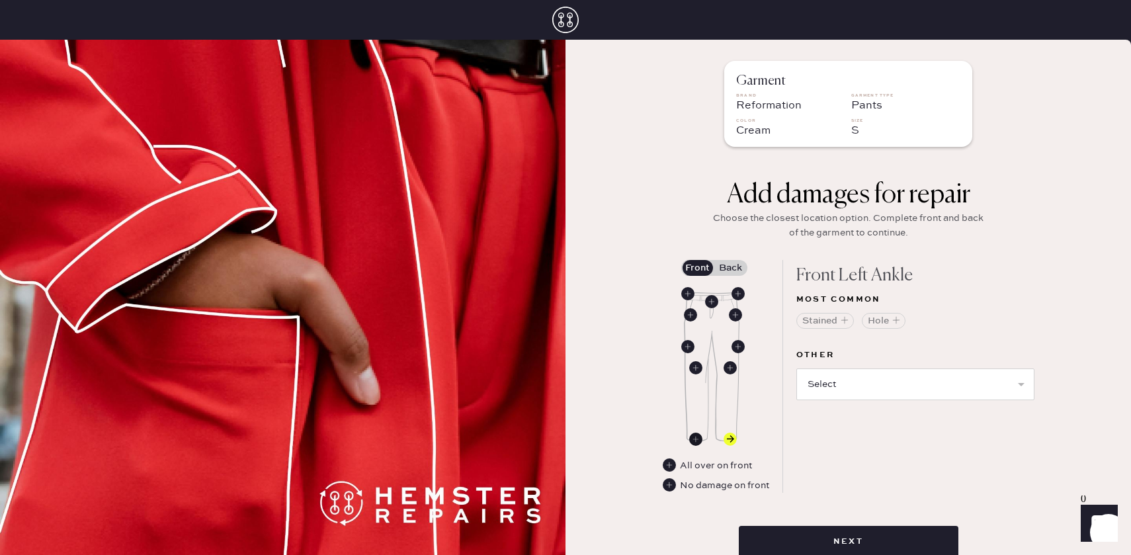
click at [697, 438] on use at bounding box center [695, 439] width 13 height 13
click at [839, 387] on select "Select Broken / Ripped Hem Broken Beads Broken Belt Loop Broken Button Broken E…" at bounding box center [915, 384] width 238 height 32
select select "1706"
click at [796, 368] on select "Select Broken / Ripped Hem Broken Beads Broken Belt Loop Broken Button Broken E…" at bounding box center [915, 384] width 238 height 32
select select
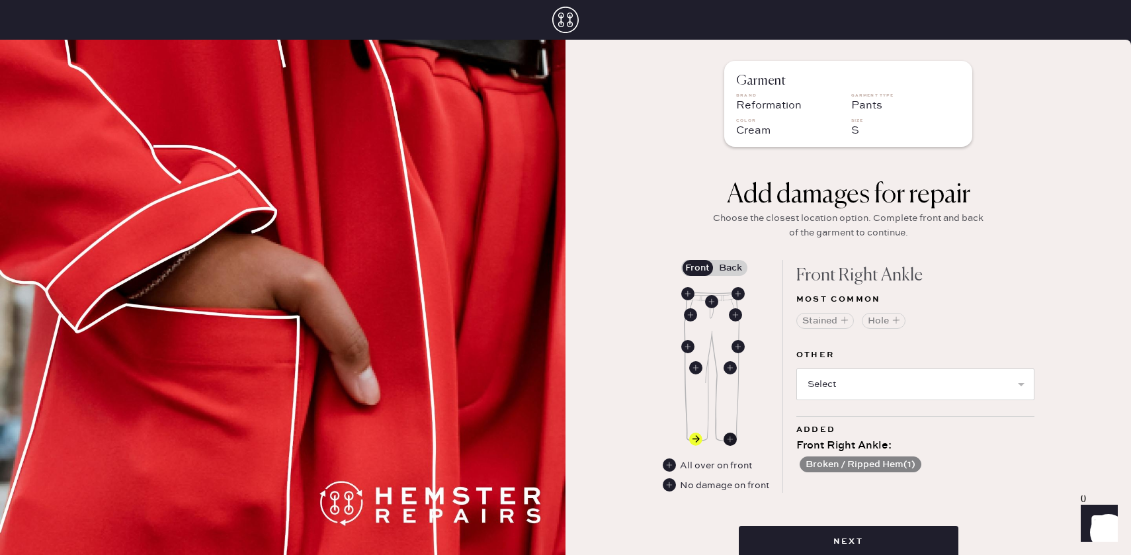
click at [733, 441] on use at bounding box center [730, 439] width 13 height 13
click at [719, 264] on label "Back" at bounding box center [730, 268] width 33 height 16
click at [731, 268] on input "Back" at bounding box center [731, 268] width 0 height 0
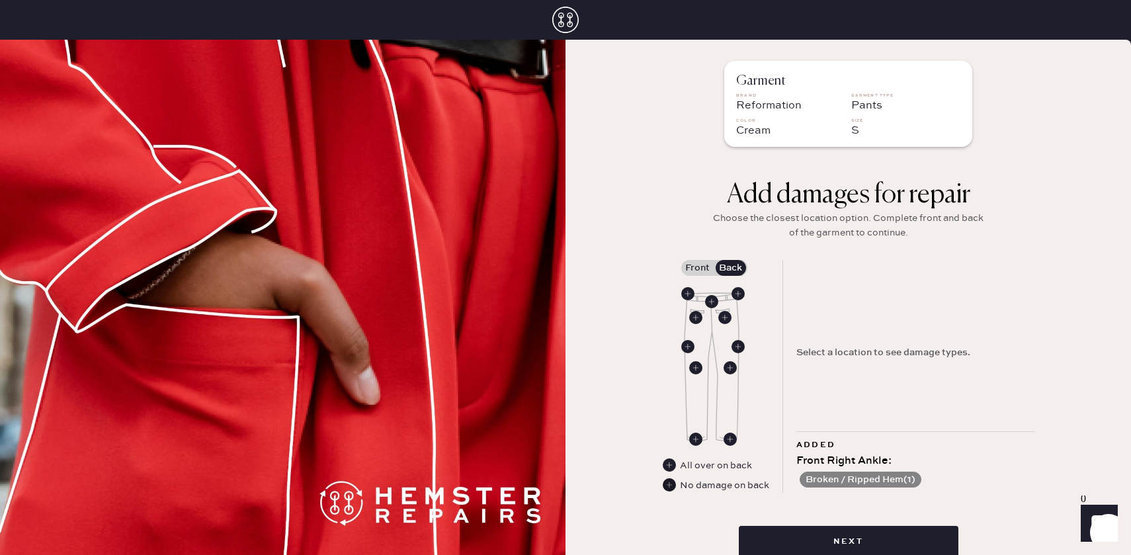
click at [671, 486] on use at bounding box center [669, 484] width 13 height 13
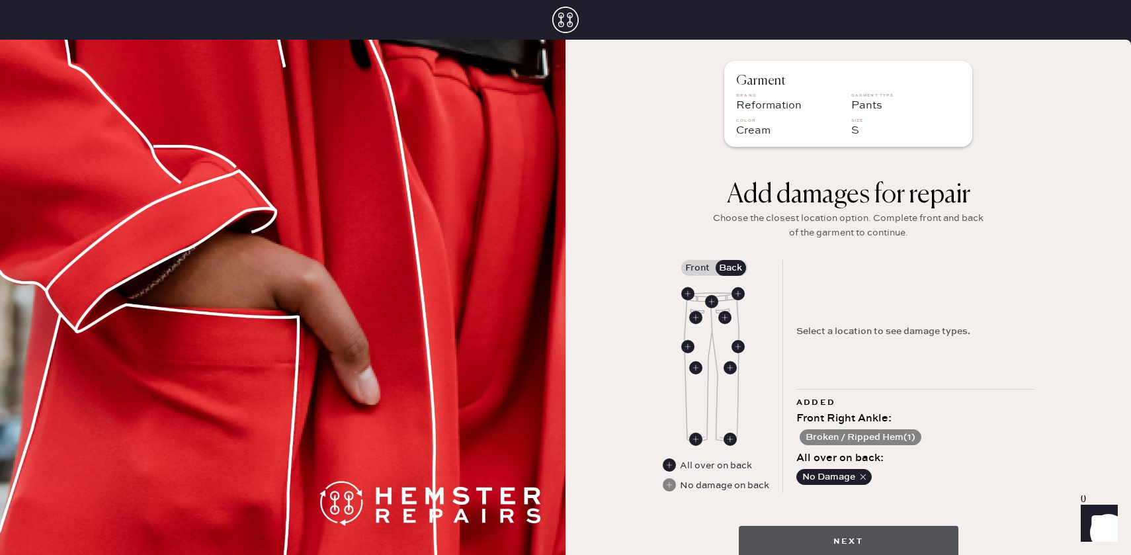
click at [786, 546] on button "Next" at bounding box center [849, 542] width 220 height 32
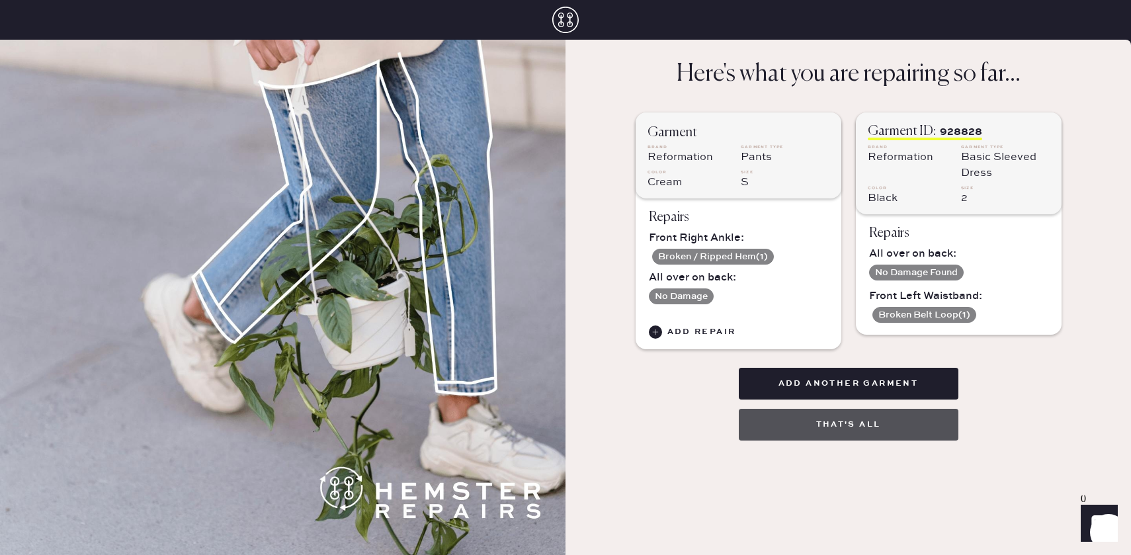
click at [826, 430] on button "That's all" at bounding box center [849, 425] width 220 height 32
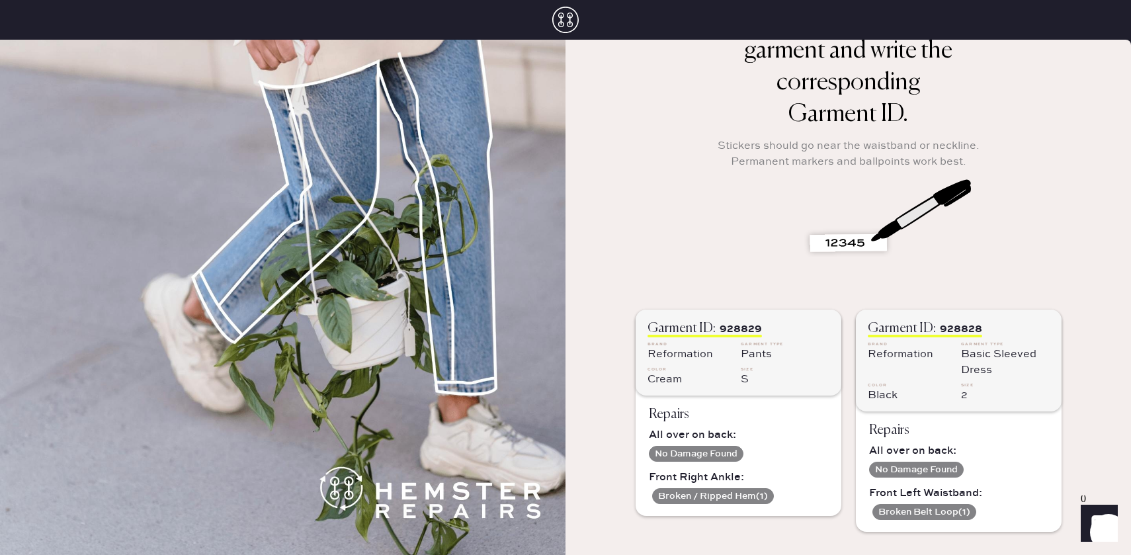
scroll to position [138, 0]
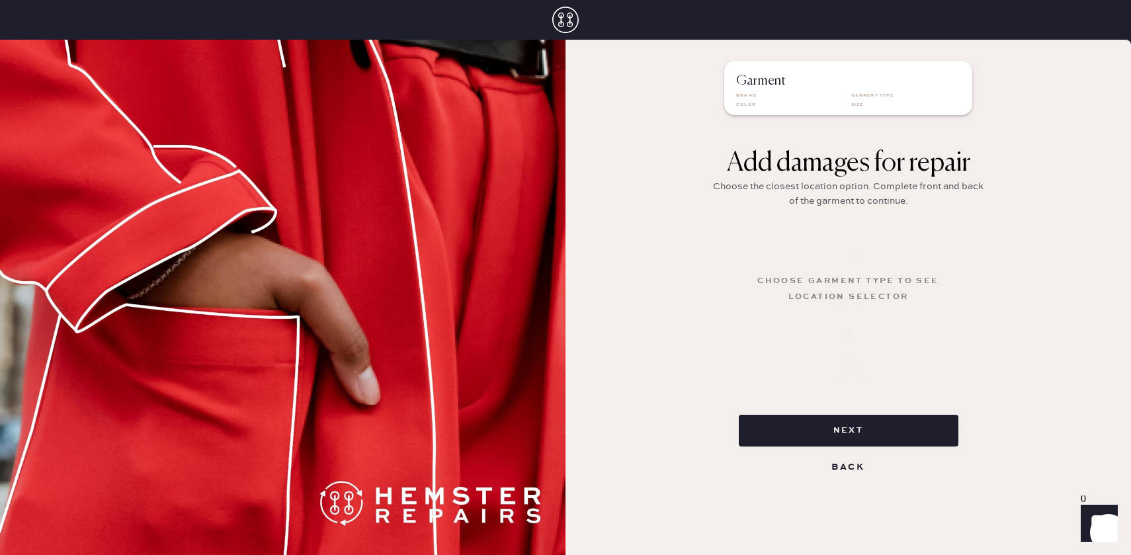
select select "8"
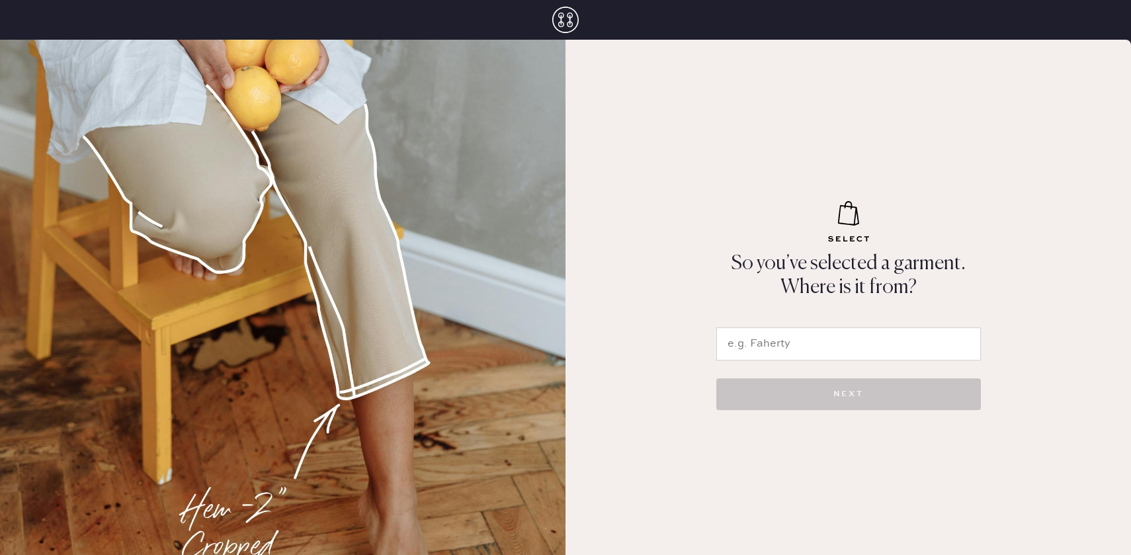
click at [783, 355] on input "text" at bounding box center [848, 343] width 265 height 33
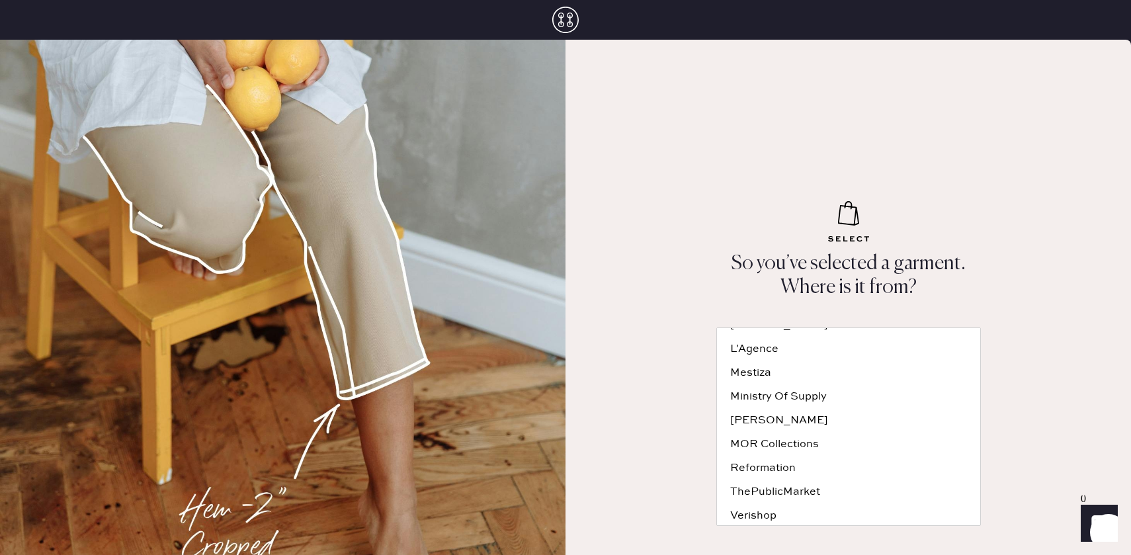
scroll to position [193, 0]
click at [767, 466] on div "Reformation" at bounding box center [848, 465] width 237 height 11
type input "Reformation"
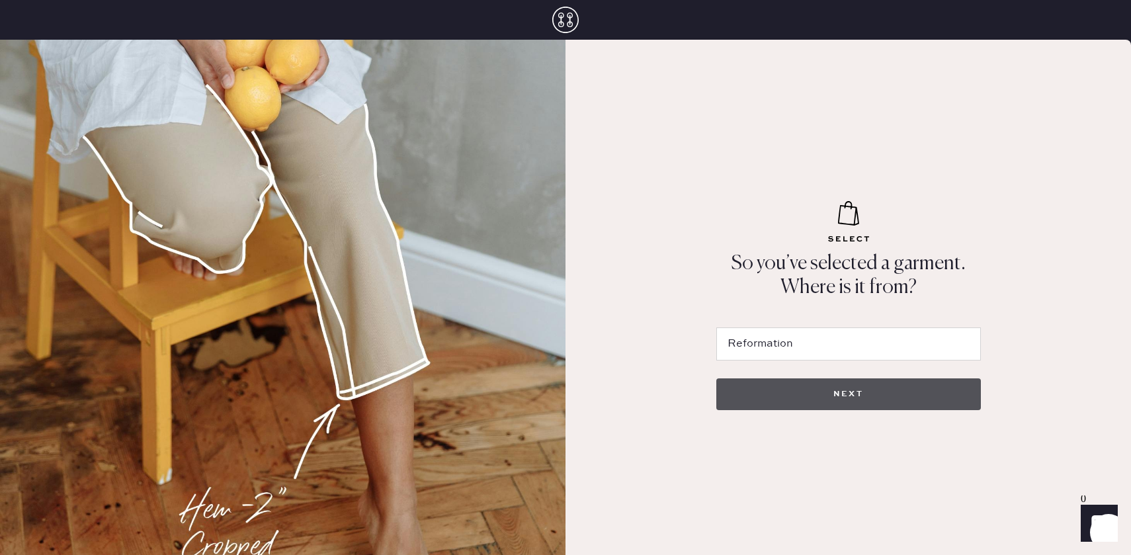
click at [789, 397] on button "NEXT" at bounding box center [848, 394] width 265 height 32
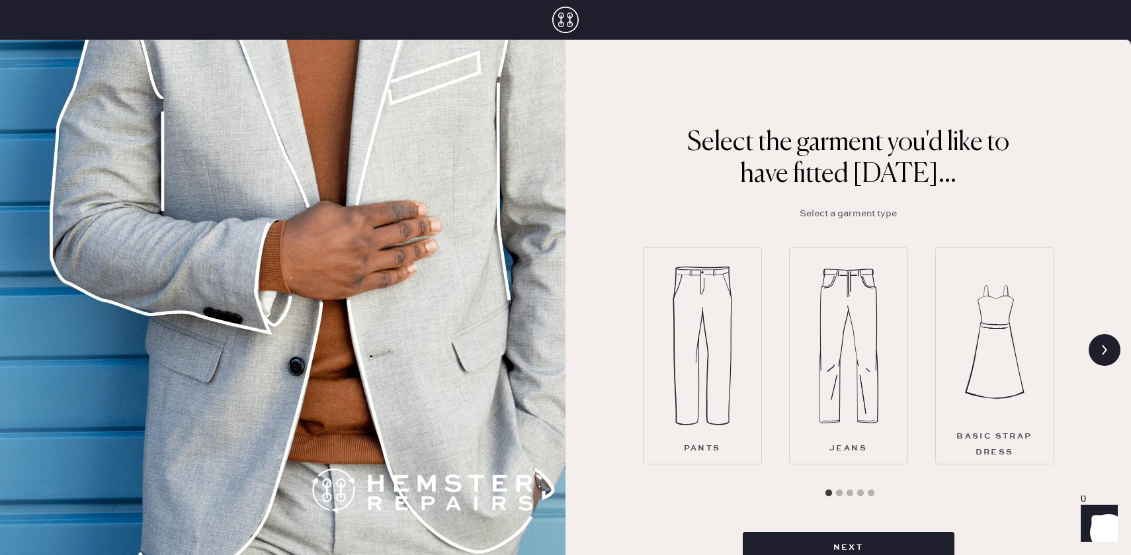
click at [733, 397] on div "Pants" at bounding box center [702, 355] width 119 height 217
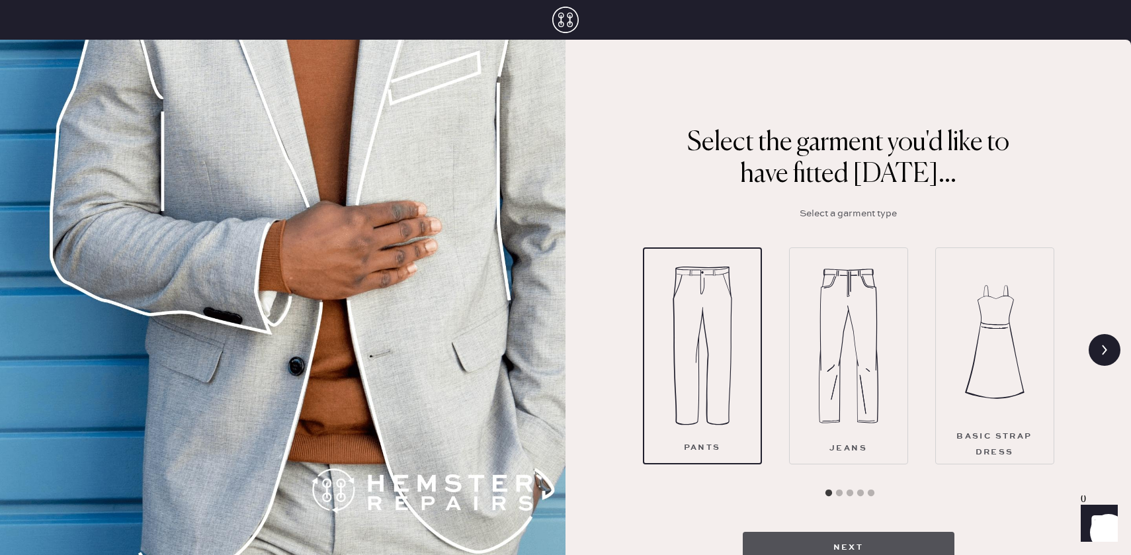
click at [811, 539] on button "Next" at bounding box center [849, 548] width 212 height 32
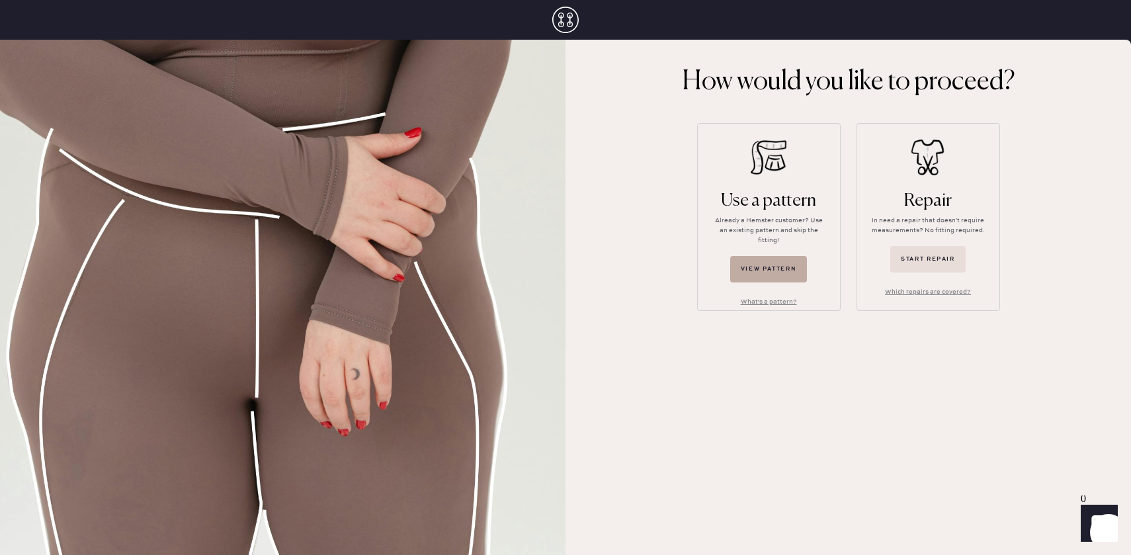
click at [776, 256] on button "View pattern" at bounding box center [768, 269] width 77 height 26
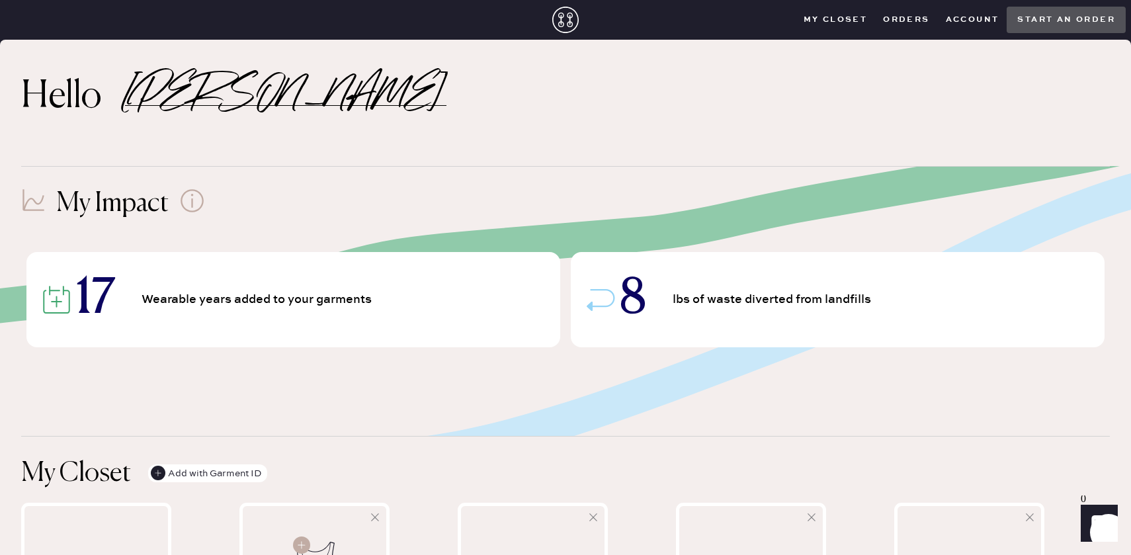
click at [864, 15] on closet "My Closet" at bounding box center [836, 20] width 80 height 20
click at [827, 27] on closet "My Closet" at bounding box center [836, 20] width 80 height 20
click at [1057, 17] on button "Start an order" at bounding box center [1066, 20] width 119 height 26
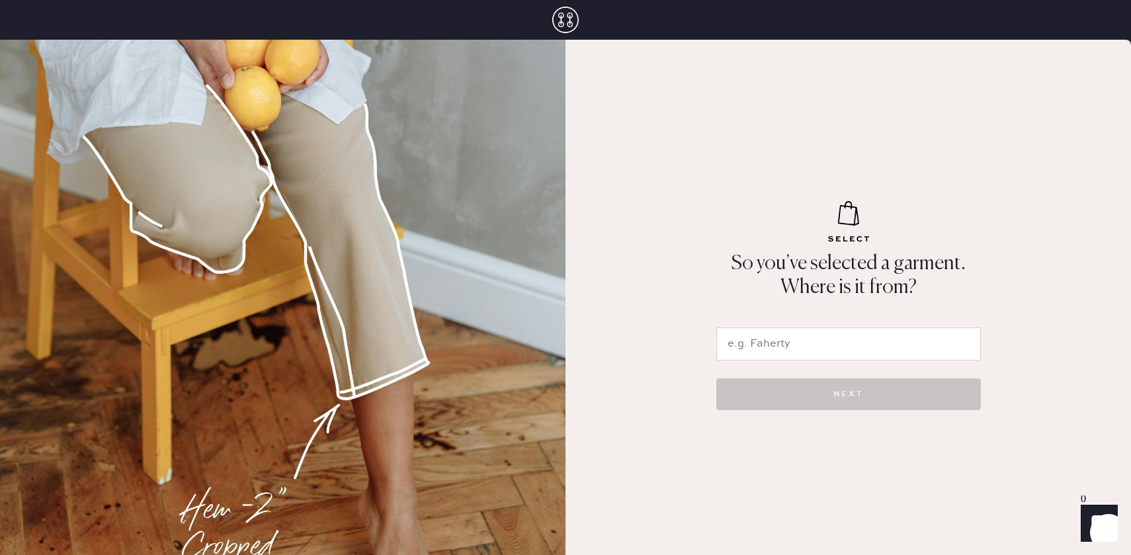
click at [876, 336] on input "text" at bounding box center [848, 343] width 265 height 33
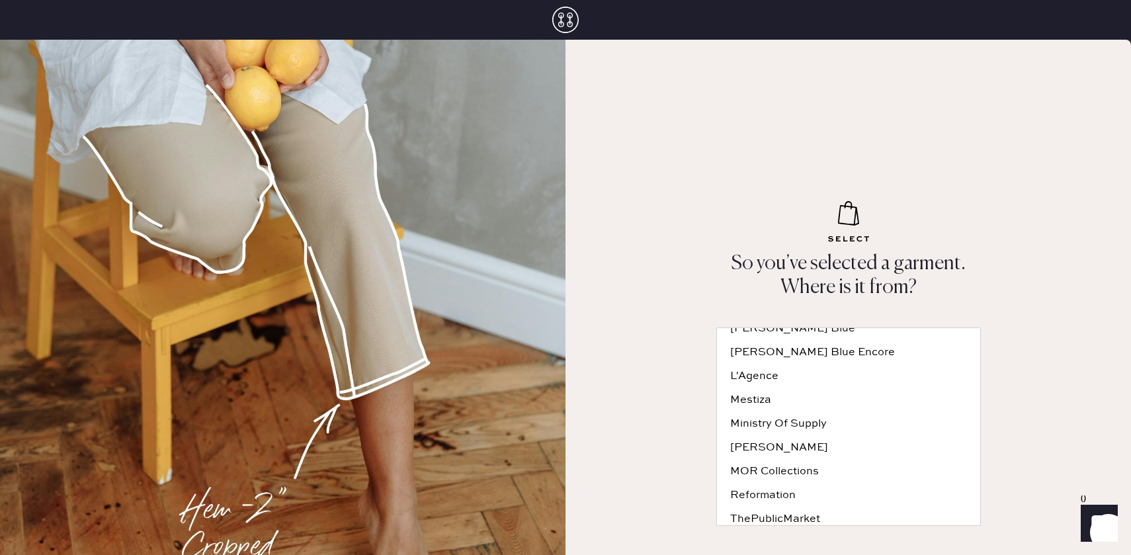
scroll to position [193, 0]
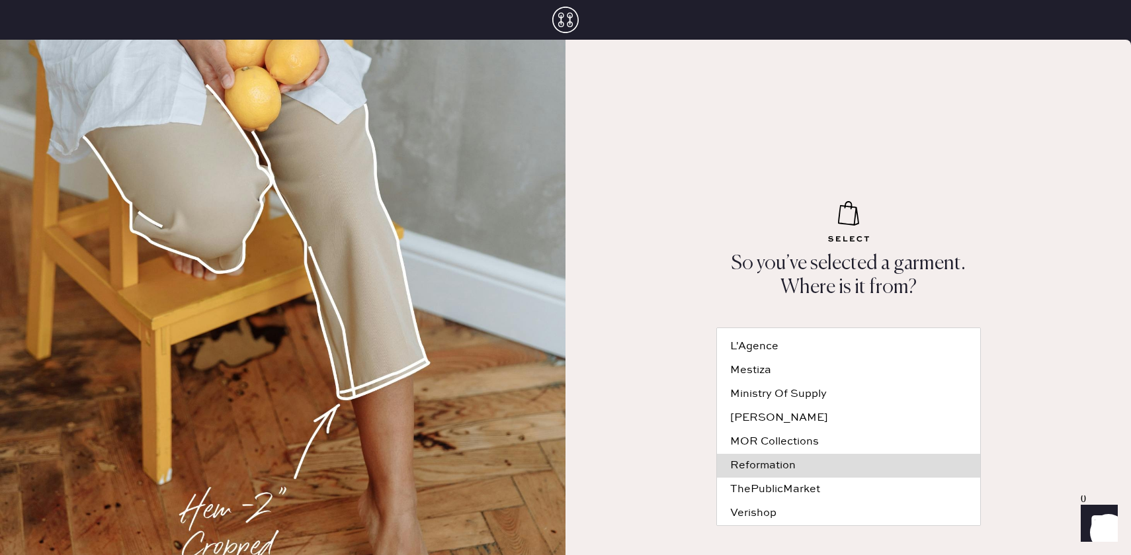
click at [811, 462] on div "Reformation" at bounding box center [848, 465] width 237 height 11
type input "Reformation"
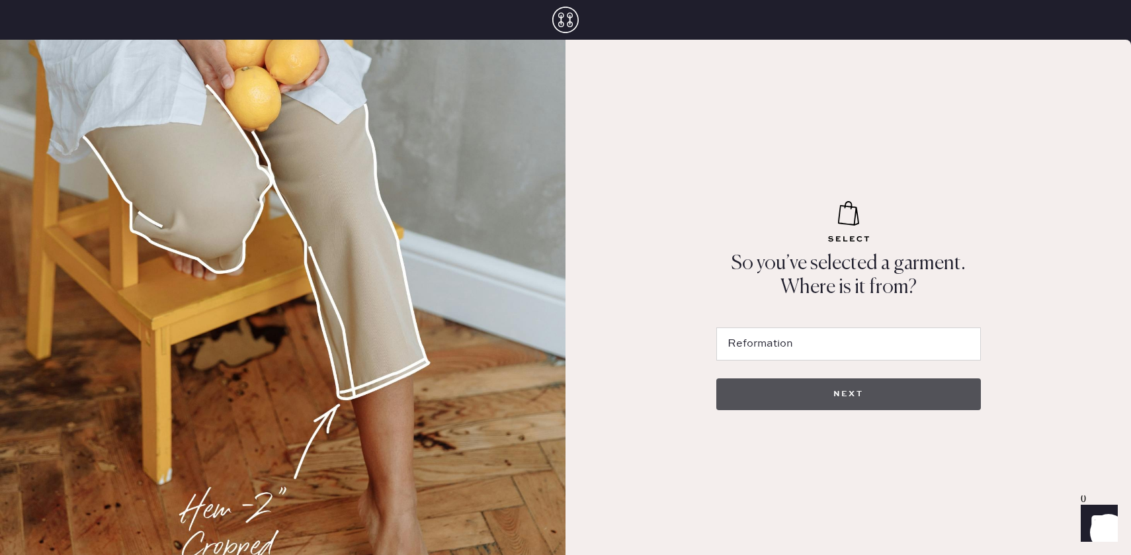
click at [825, 392] on button "NEXT" at bounding box center [848, 394] width 265 height 32
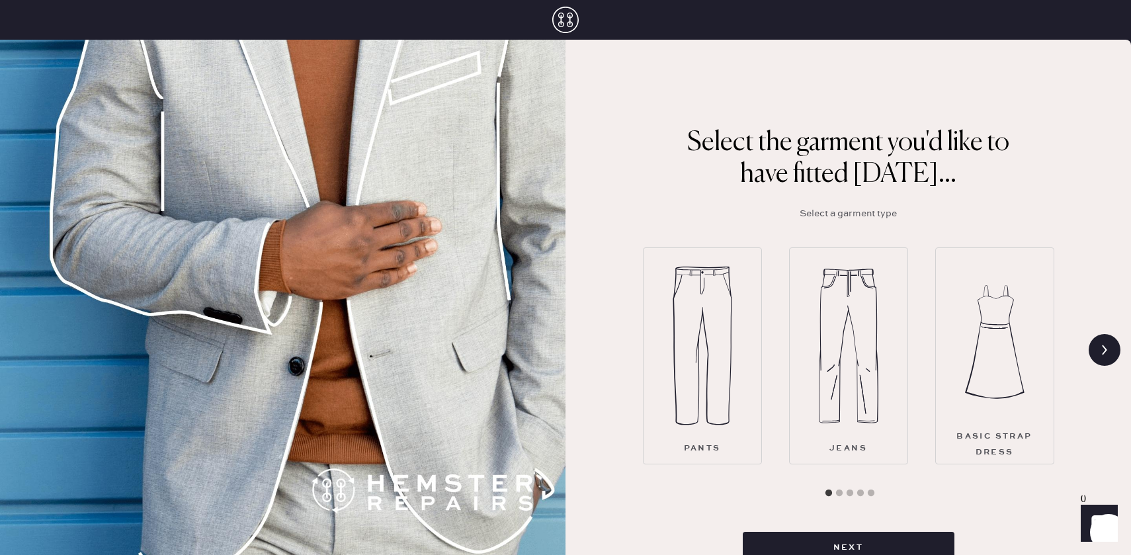
click at [749, 403] on div "Pants" at bounding box center [702, 355] width 119 height 217
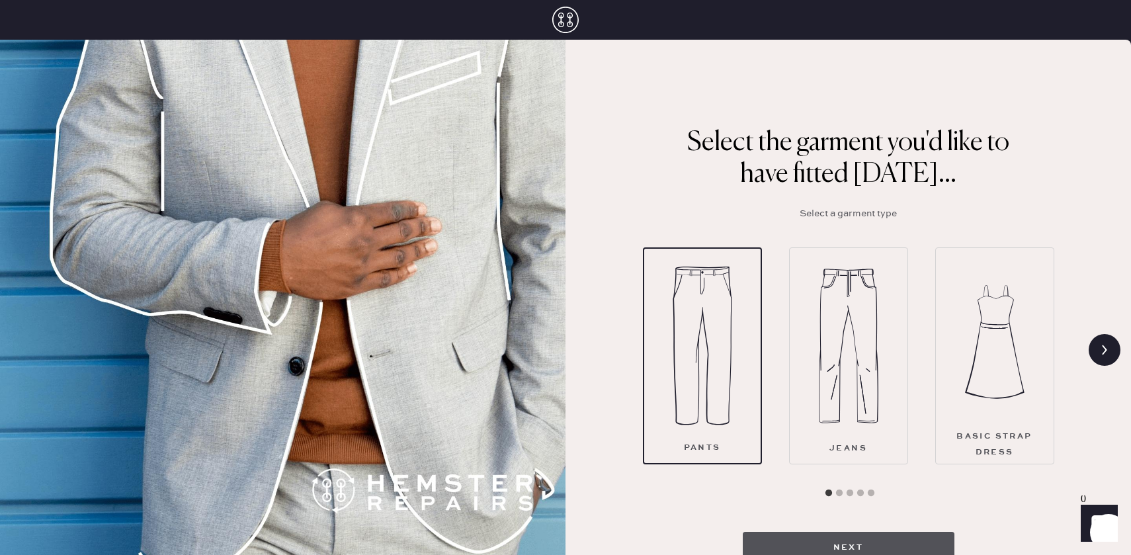
click at [820, 540] on button "Next" at bounding box center [849, 548] width 212 height 32
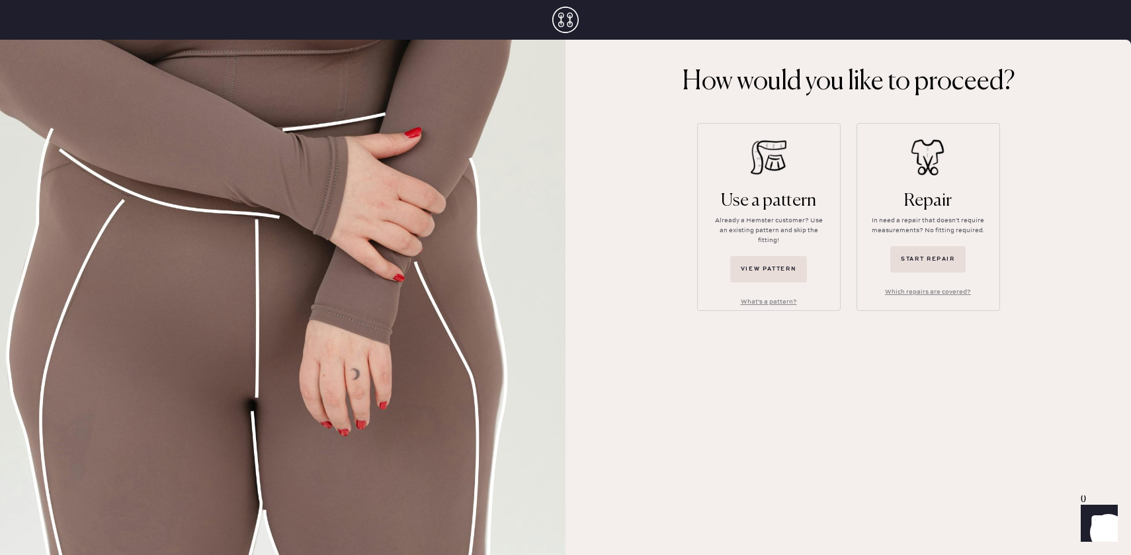
click at [786, 174] on img at bounding box center [769, 158] width 36 height 36
click at [768, 271] on button "View pattern" at bounding box center [768, 269] width 77 height 26
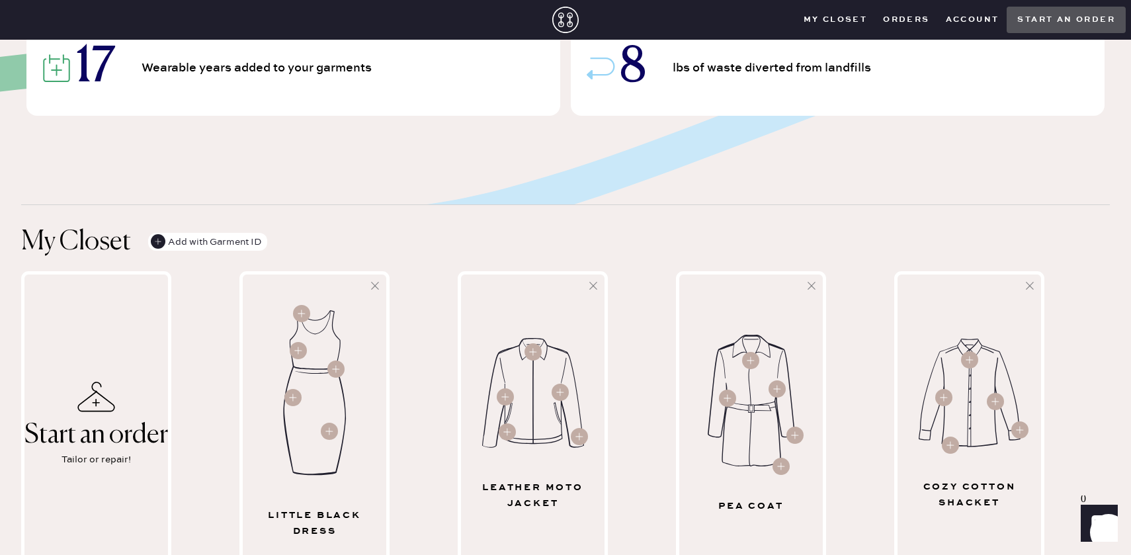
scroll to position [376, 0]
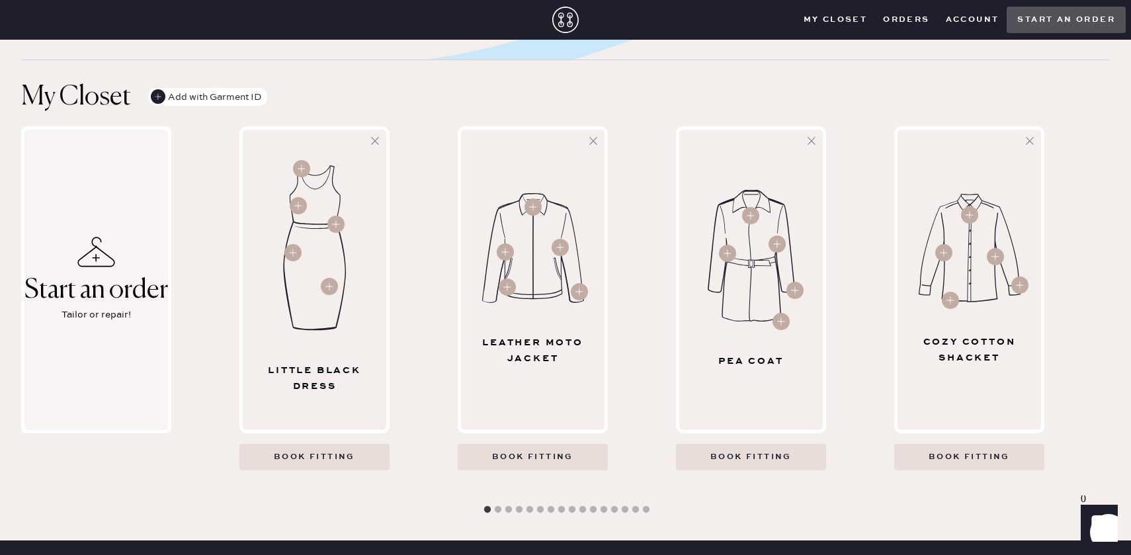
click at [124, 279] on div "Start an order" at bounding box center [96, 290] width 144 height 29
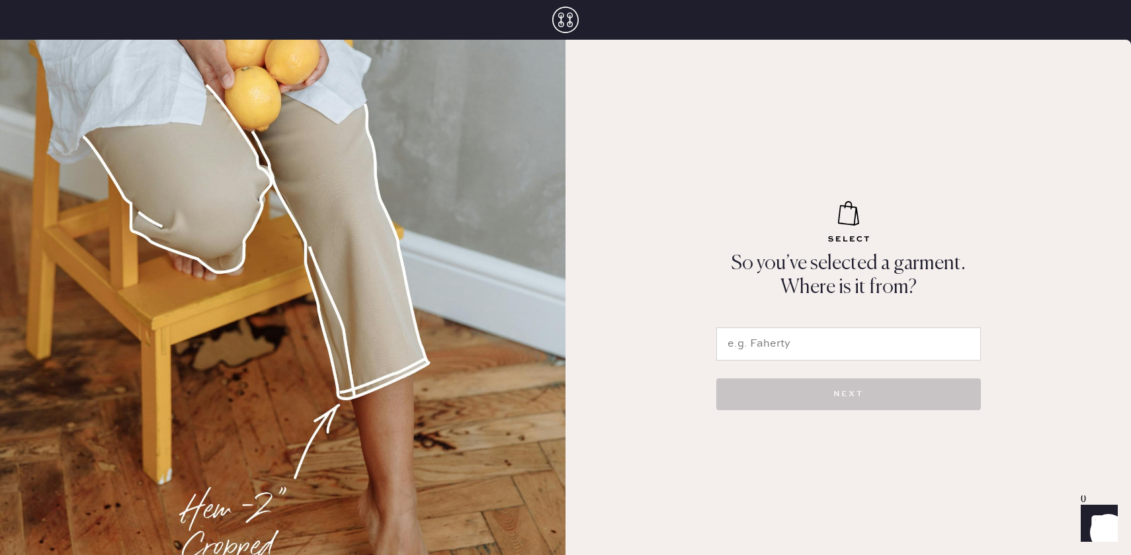
click at [821, 335] on input "text" at bounding box center [848, 343] width 265 height 33
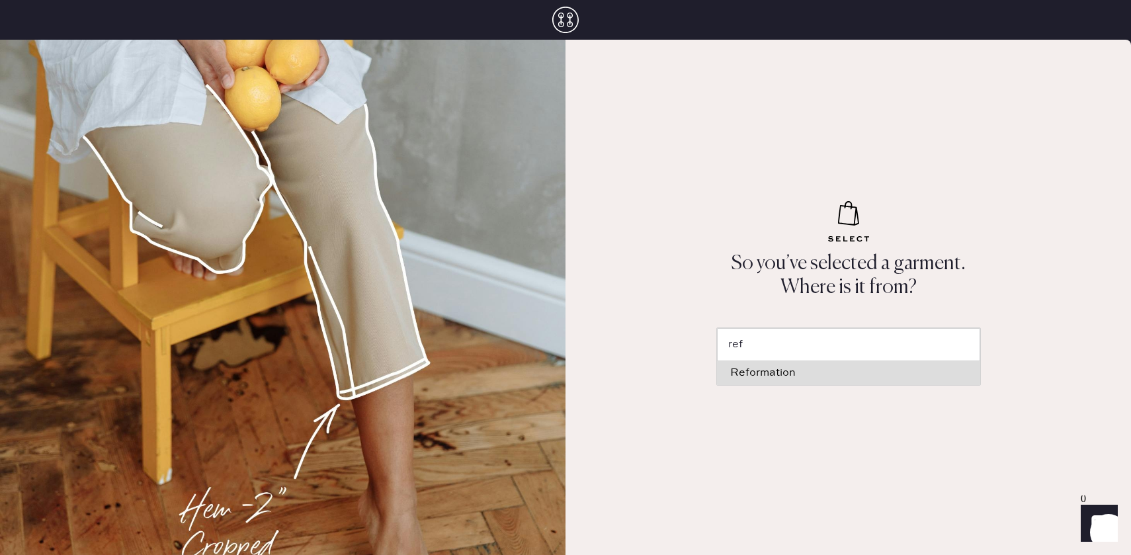
click at [801, 378] on li "Reformation" at bounding box center [848, 373] width 263 height 24
type input "Reformation"
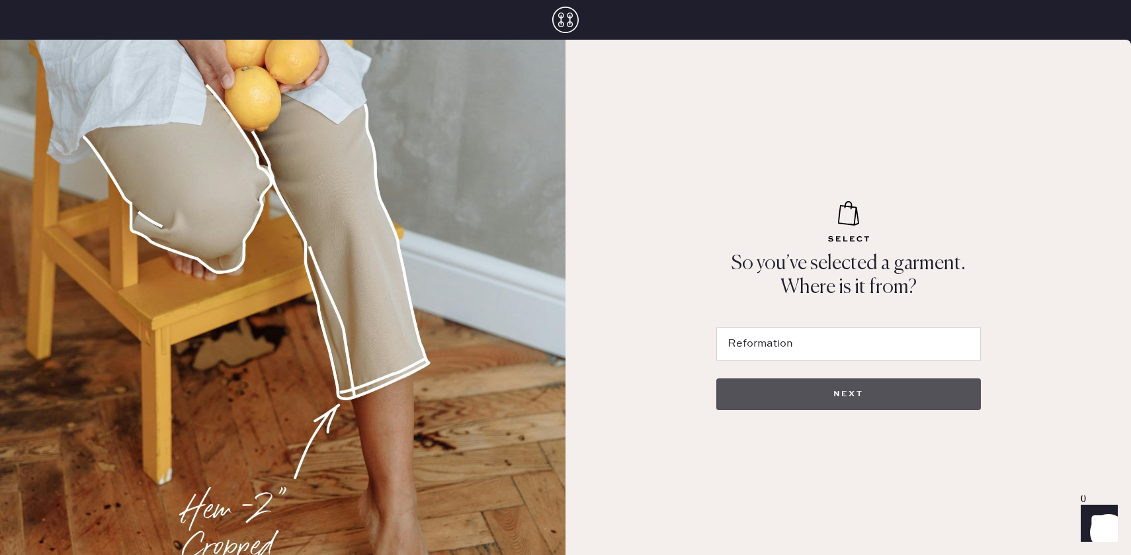
click at [798, 393] on button "NEXT" at bounding box center [848, 394] width 265 height 32
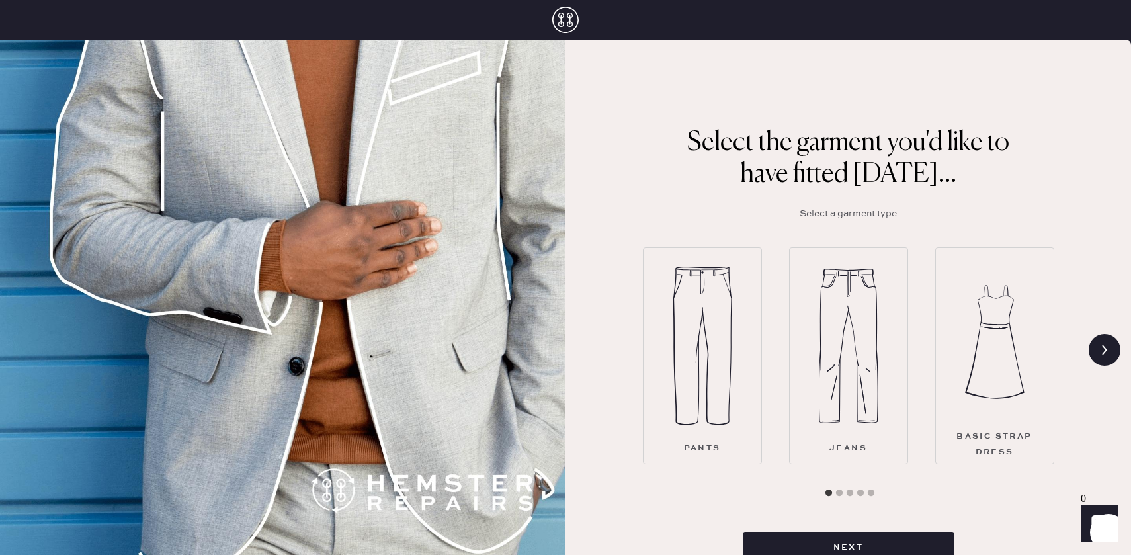
click at [739, 403] on div "Pants" at bounding box center [702, 355] width 119 height 217
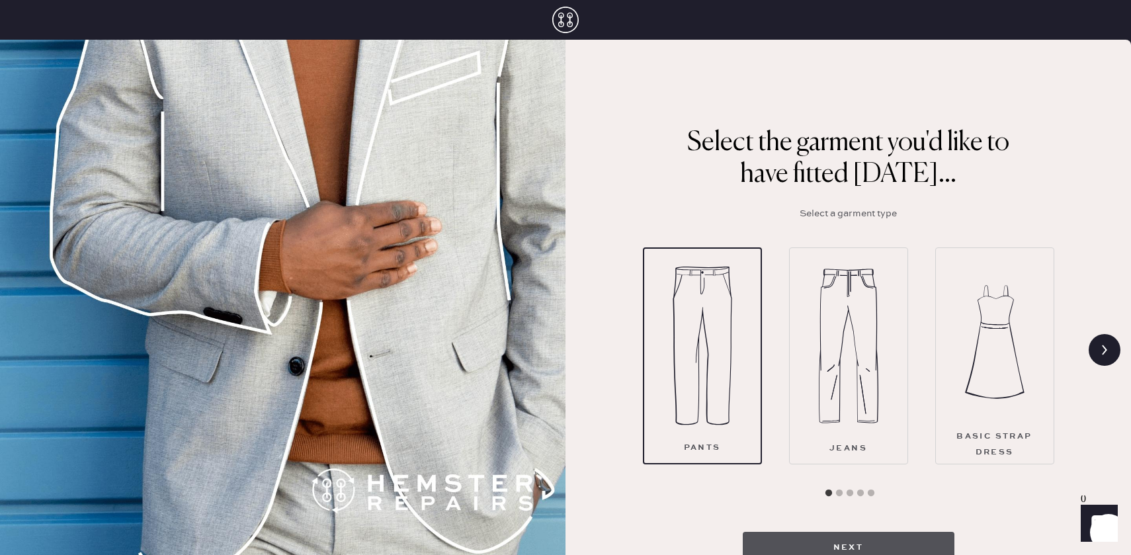
click at [767, 536] on button "Next" at bounding box center [849, 548] width 212 height 32
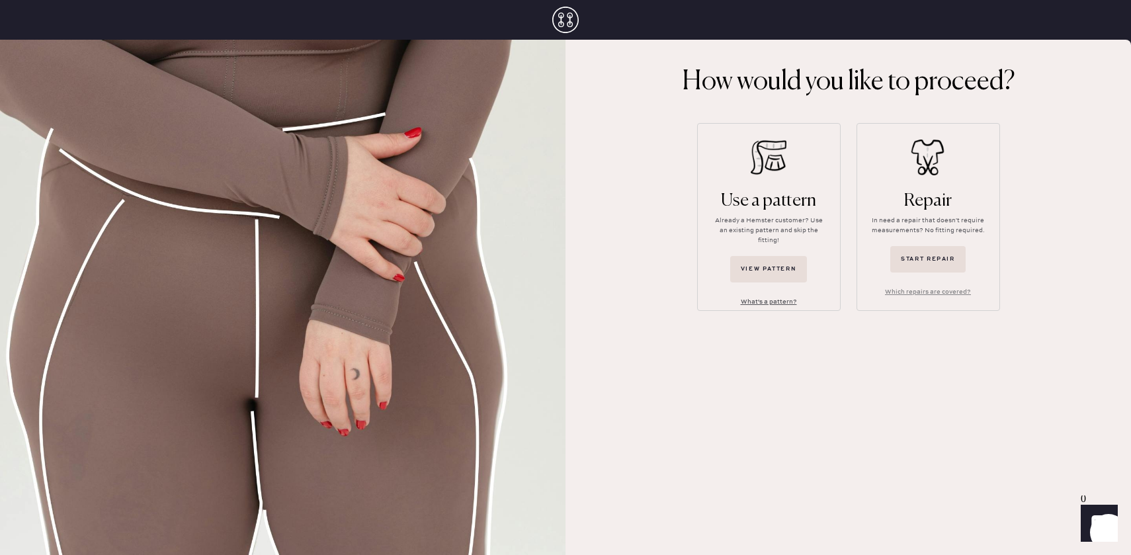
click at [758, 292] on button "What's a pattern?" at bounding box center [768, 302] width 77 height 21
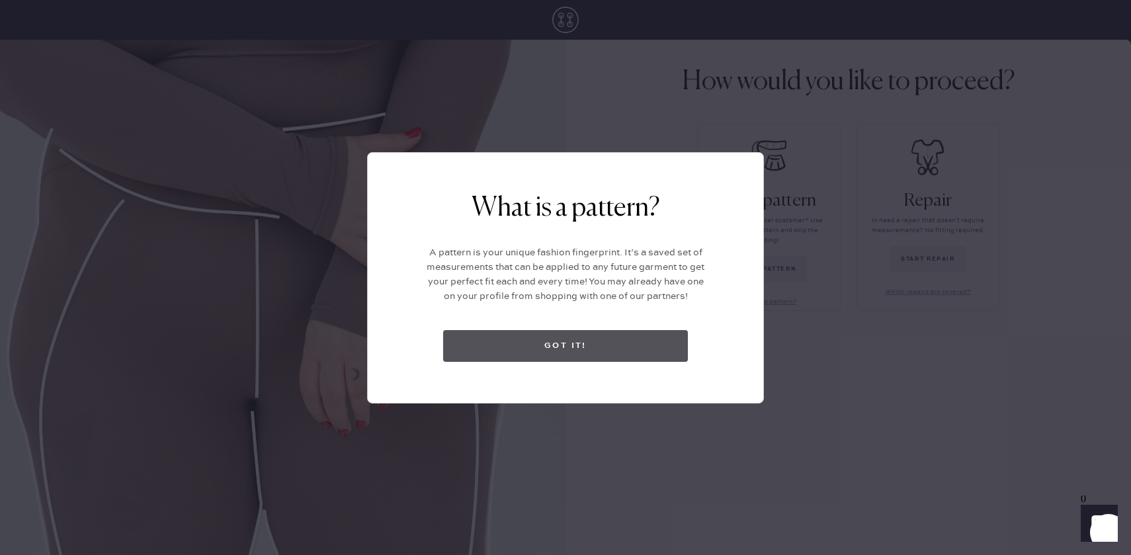
click at [659, 347] on button "Got it!" at bounding box center [565, 346] width 245 height 32
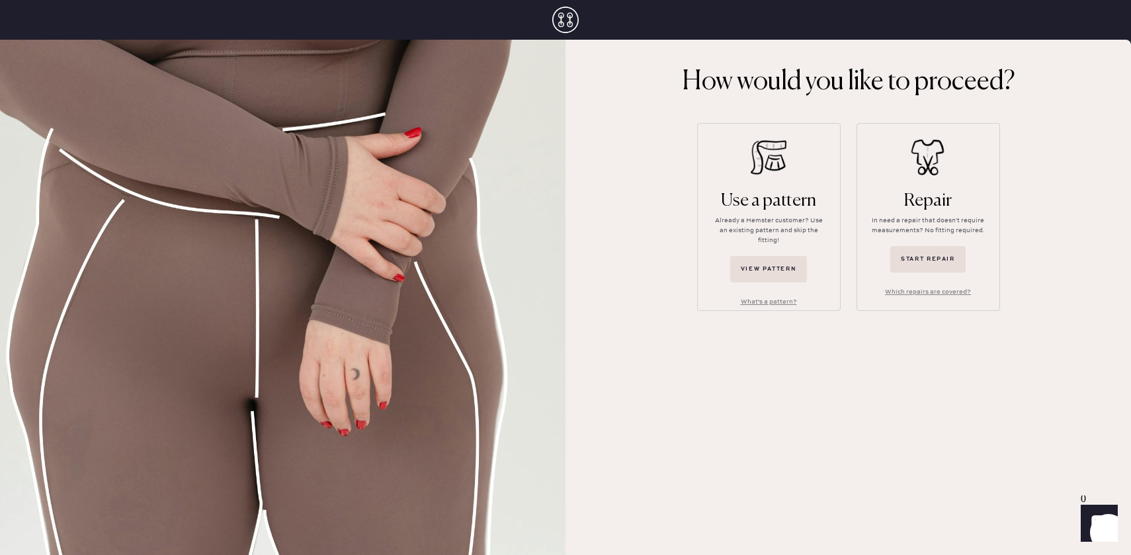
click at [770, 165] on img at bounding box center [769, 158] width 36 height 36
click at [1104, 526] on icon "Show" at bounding box center [1098, 523] width 15 height 16
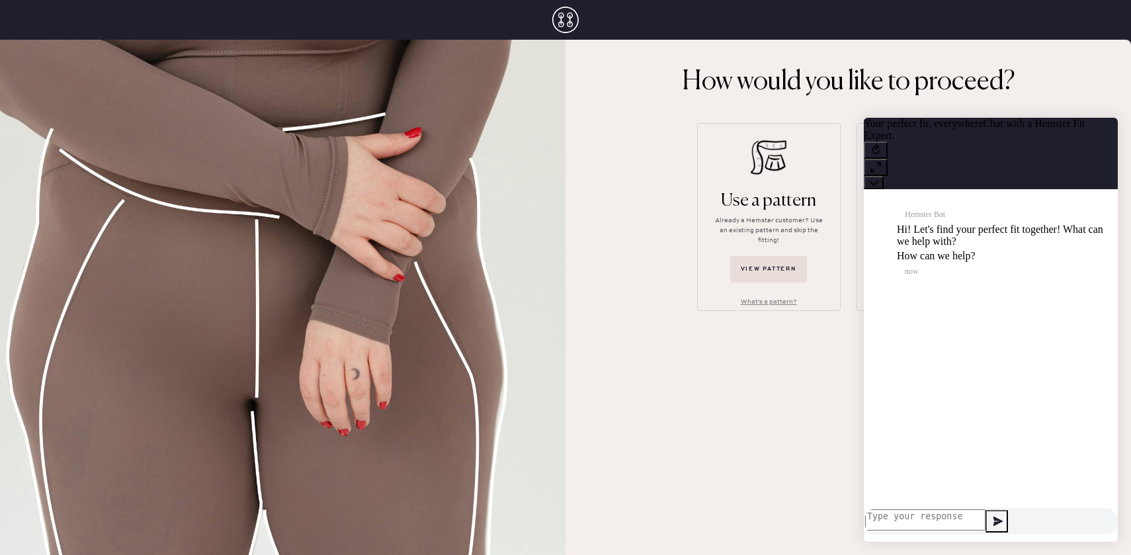
scroll to position [1, 0]
type textarea "book an appointment"
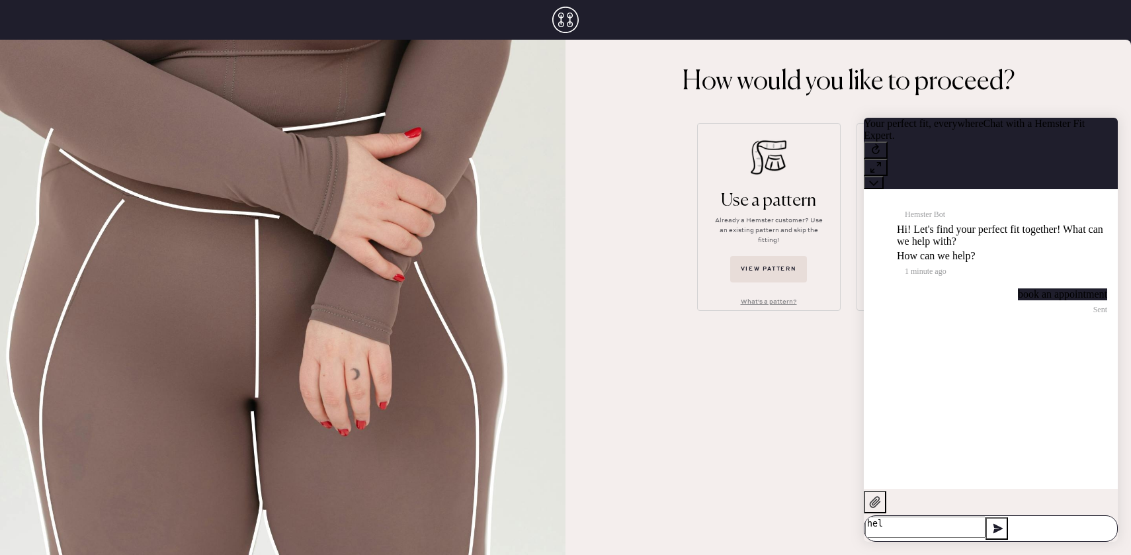
type textarea "help"
click at [878, 178] on icon at bounding box center [873, 182] width 9 height 9
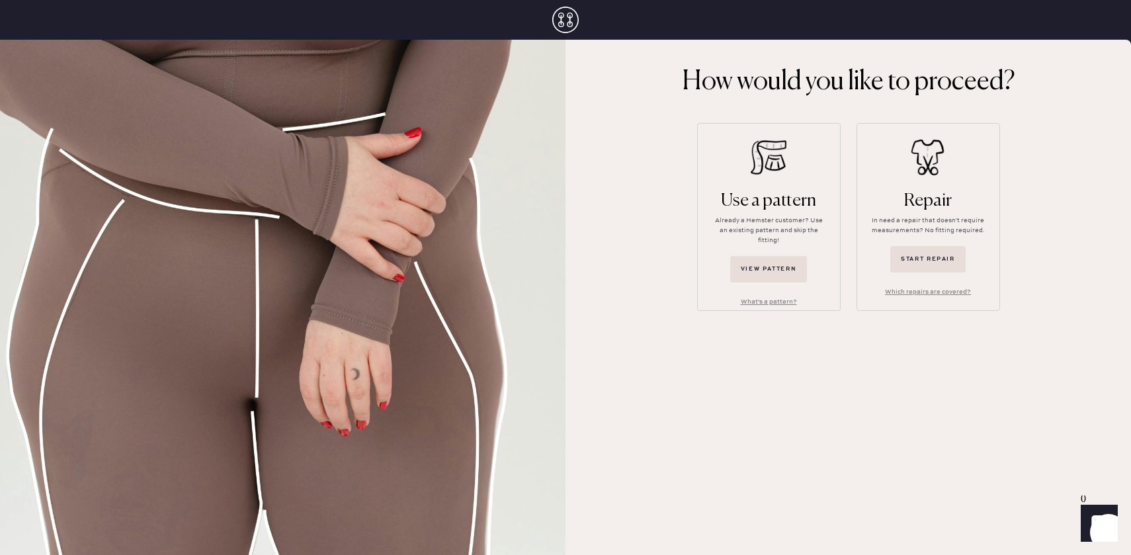
click at [565, 22] on icon at bounding box center [565, 20] width 26 height 26
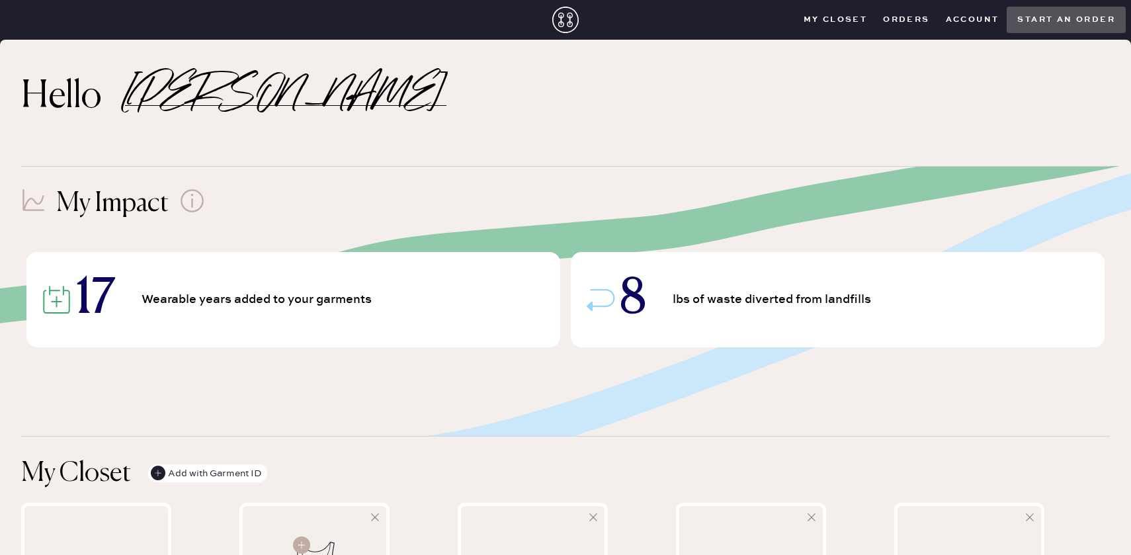
click at [913, 26] on button "Orders" at bounding box center [906, 20] width 62 height 20
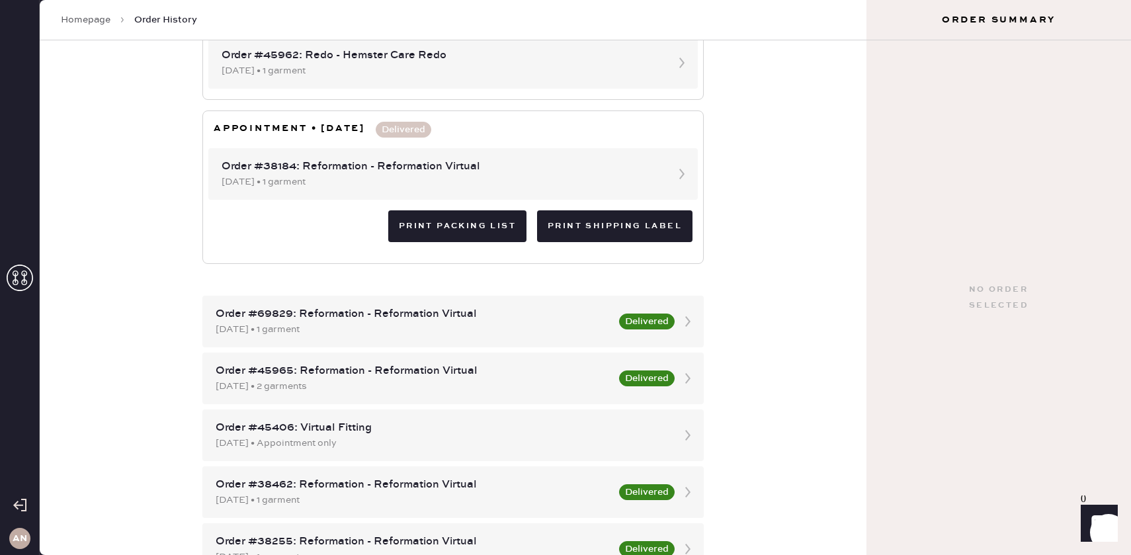
scroll to position [200, 0]
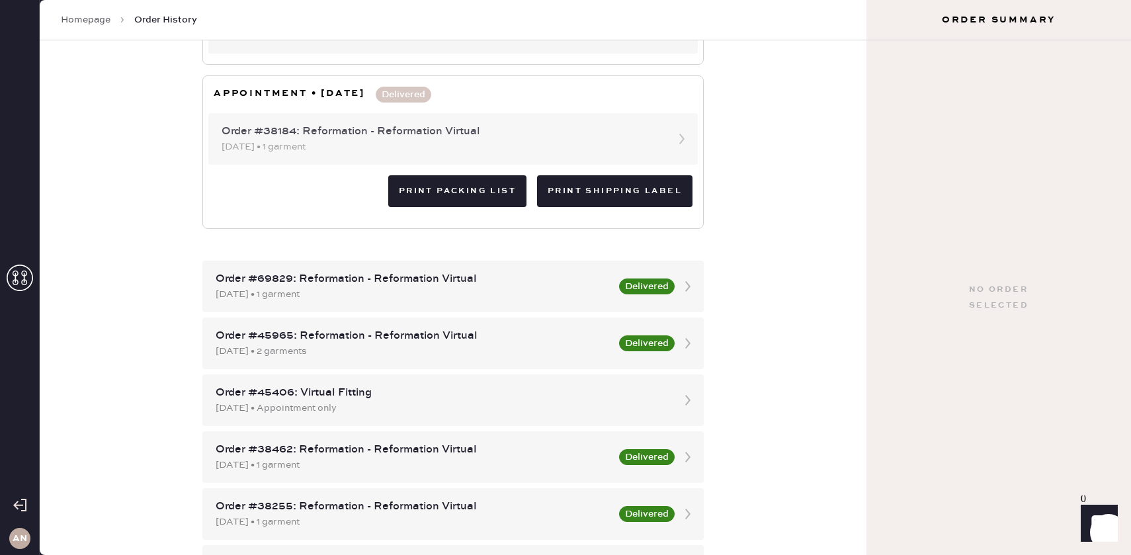
click at [663, 139] on div "Order #38184: Reformation - Reformation Virtual 01/14/2023 • 1 garment" at bounding box center [452, 139] width 489 height 52
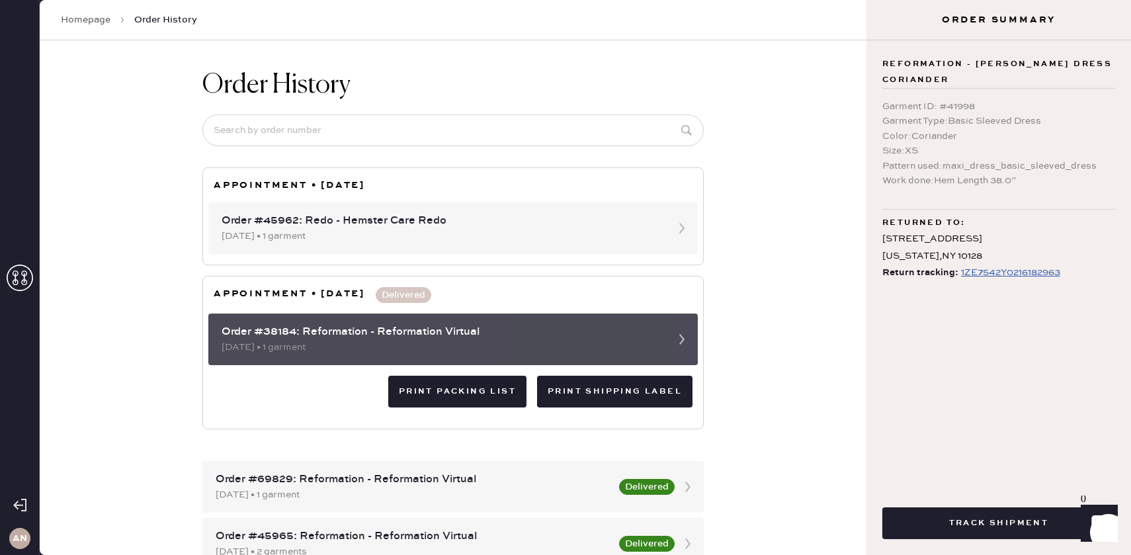
click at [685, 328] on icon at bounding box center [682, 339] width 26 height 26
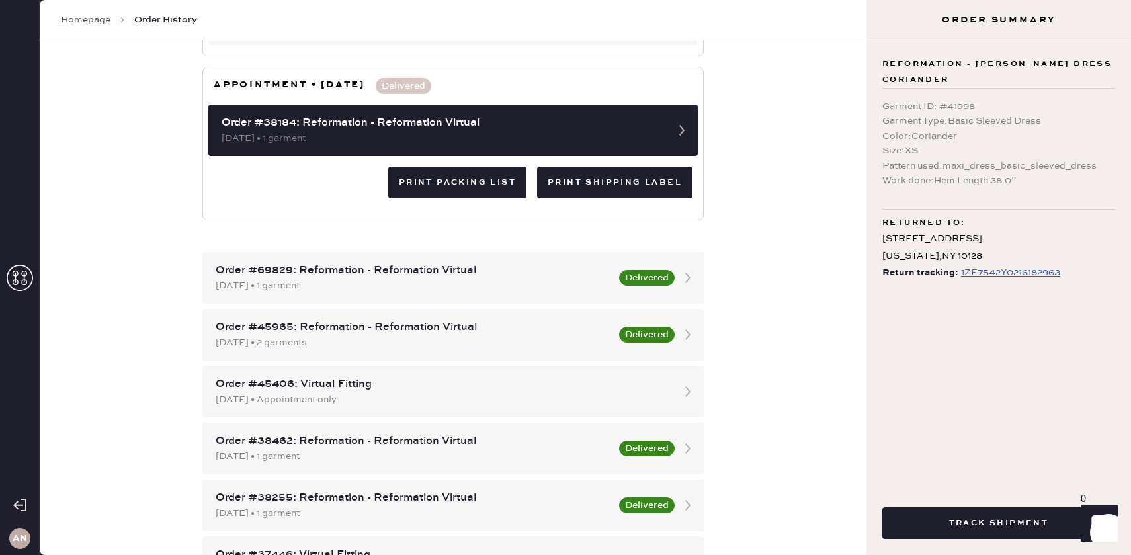
scroll to position [271, 0]
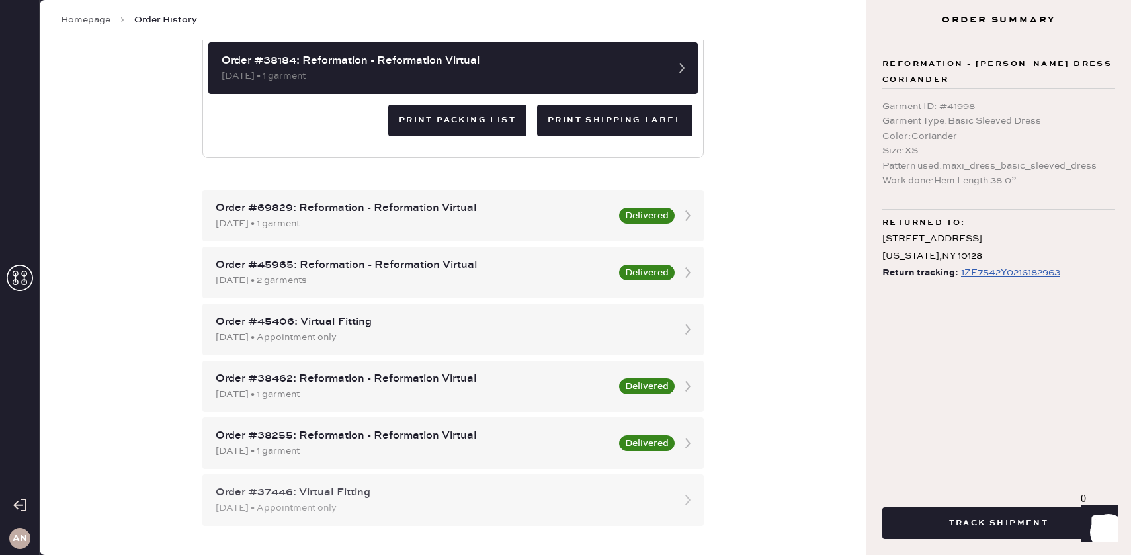
click at [610, 491] on div "Order #37446: Virtual Fitting" at bounding box center [441, 493] width 451 height 16
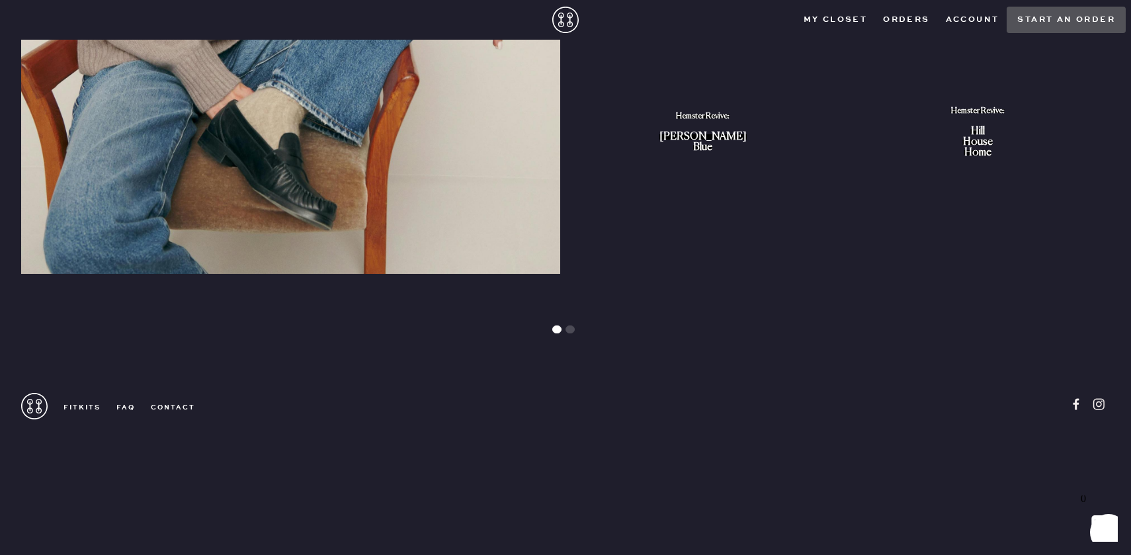
scroll to position [1378, 0]
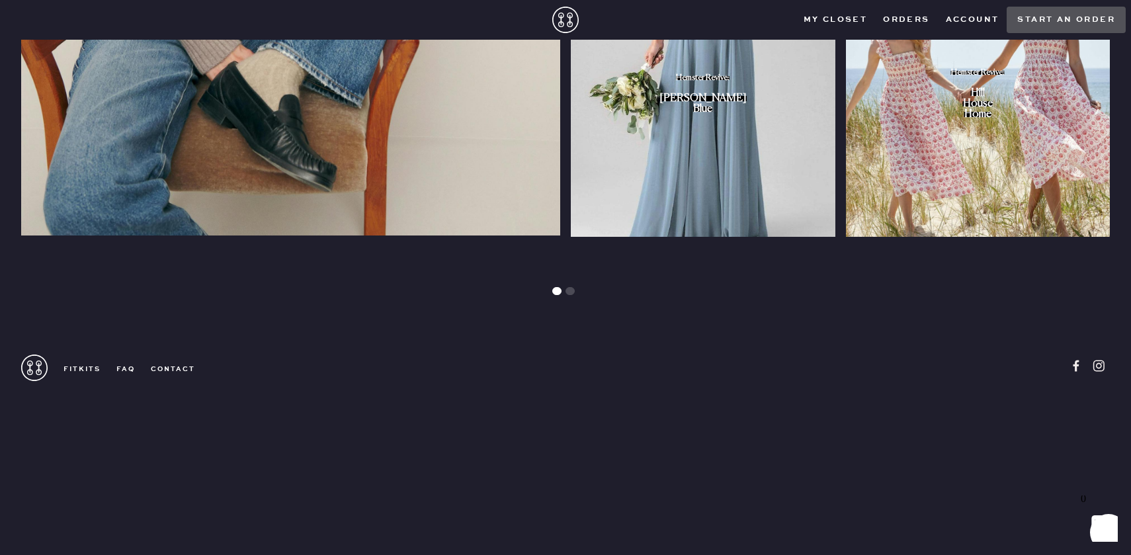
click at [77, 368] on link "FitKits" at bounding box center [74, 368] width 53 height 9
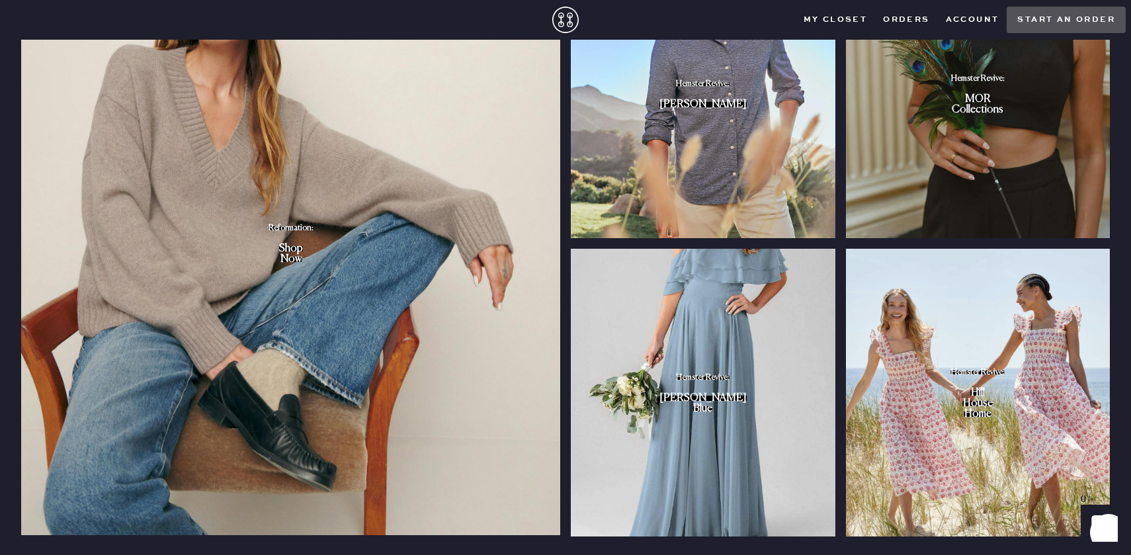
scroll to position [1050, 0]
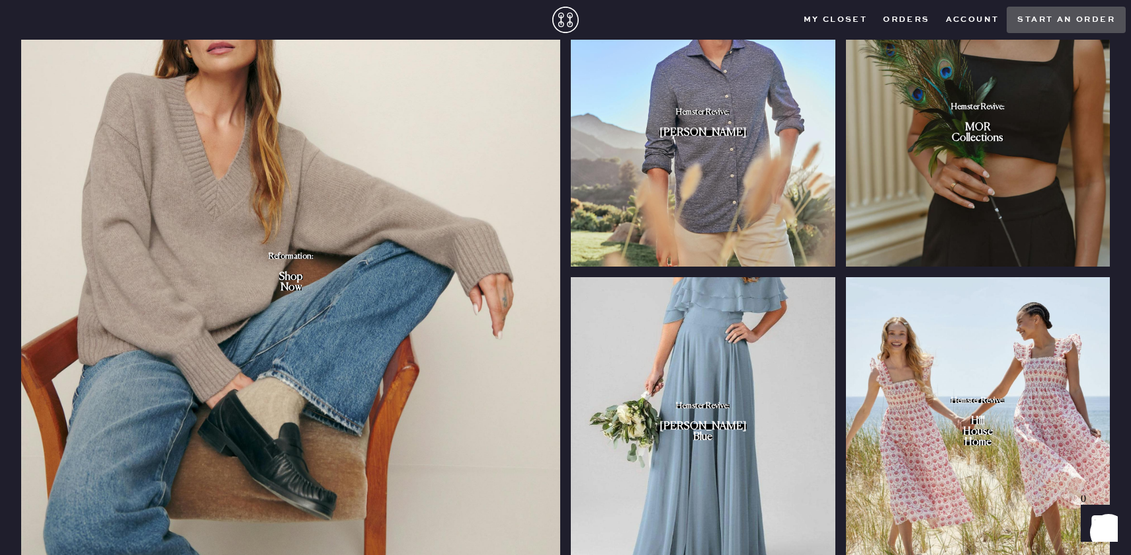
click at [970, 24] on button "Account" at bounding box center [972, 20] width 69 height 20
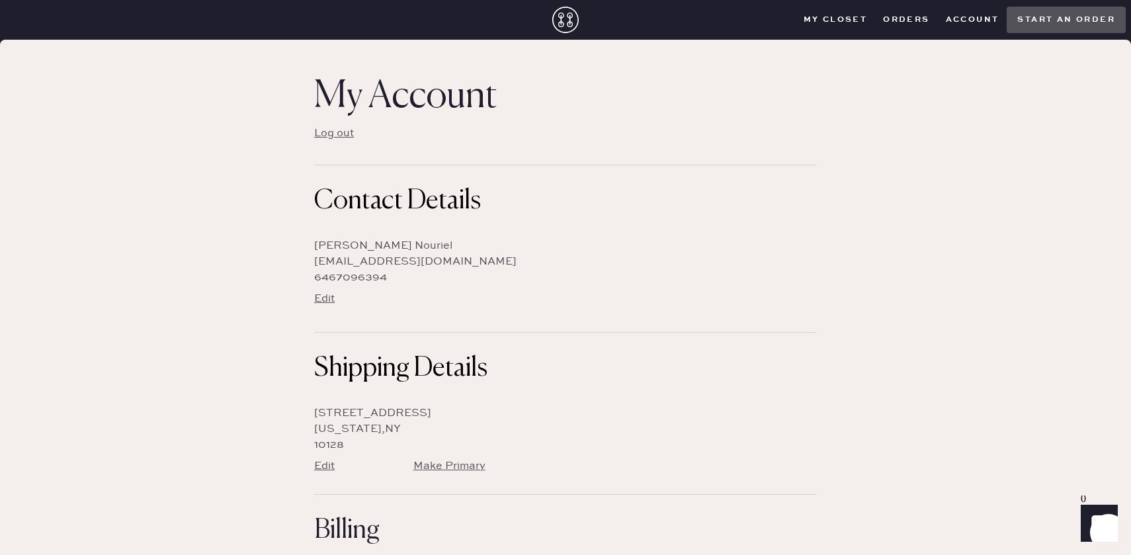
click at [852, 30] on div "My Closet Orders Account Start an order" at bounding box center [961, 20] width 330 height 26
click at [852, 16] on closet "My Closet" at bounding box center [836, 20] width 80 height 20
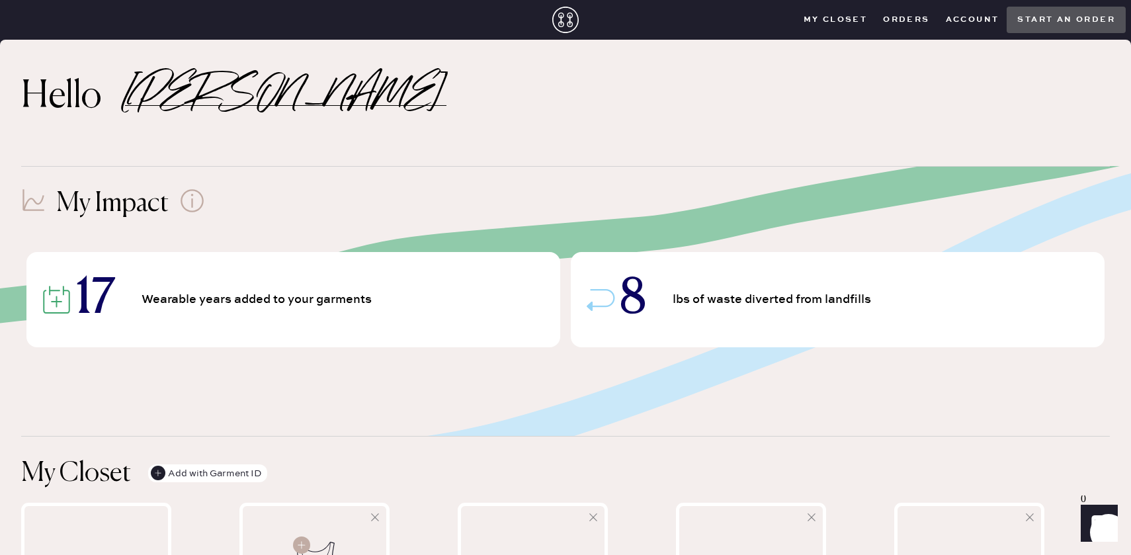
click at [927, 21] on button "Orders" at bounding box center [906, 20] width 62 height 20
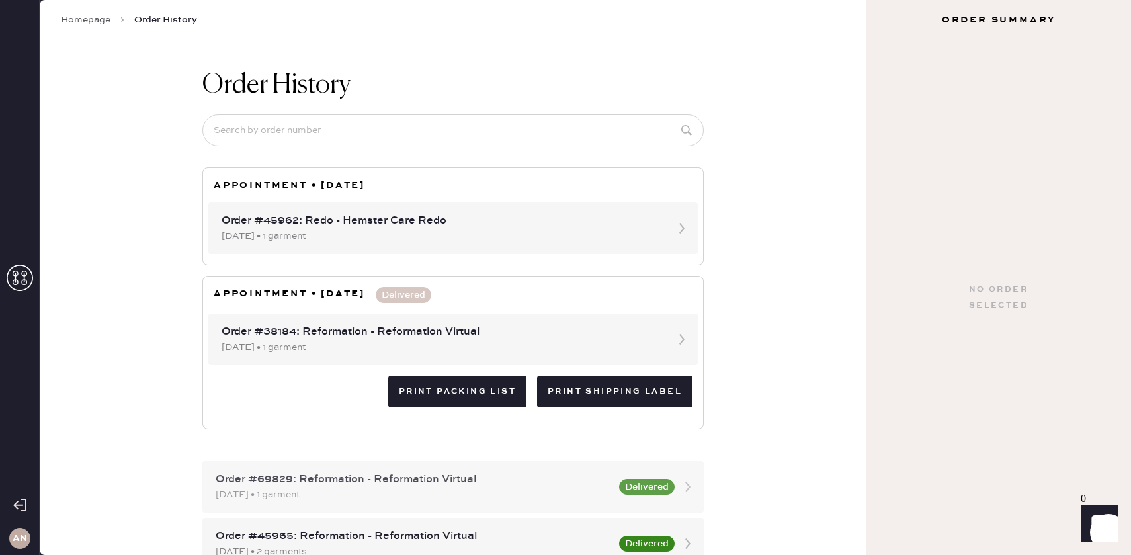
click at [512, 487] on div "[DATE] • 1 garment" at bounding box center [413, 494] width 395 height 15
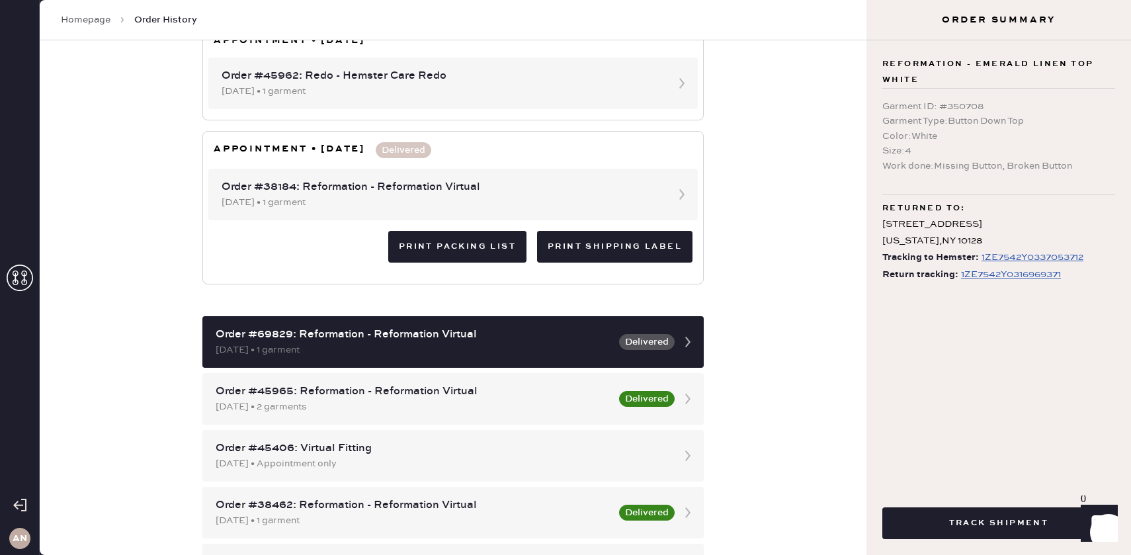
scroll to position [271, 0]
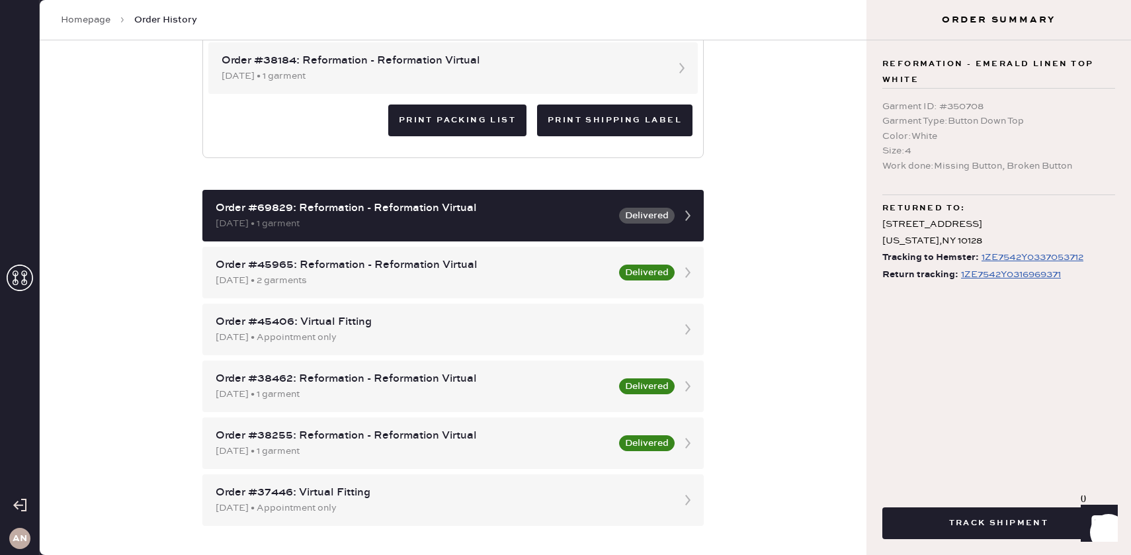
click at [1099, 524] on icon "Show" at bounding box center [1098, 523] width 15 height 16
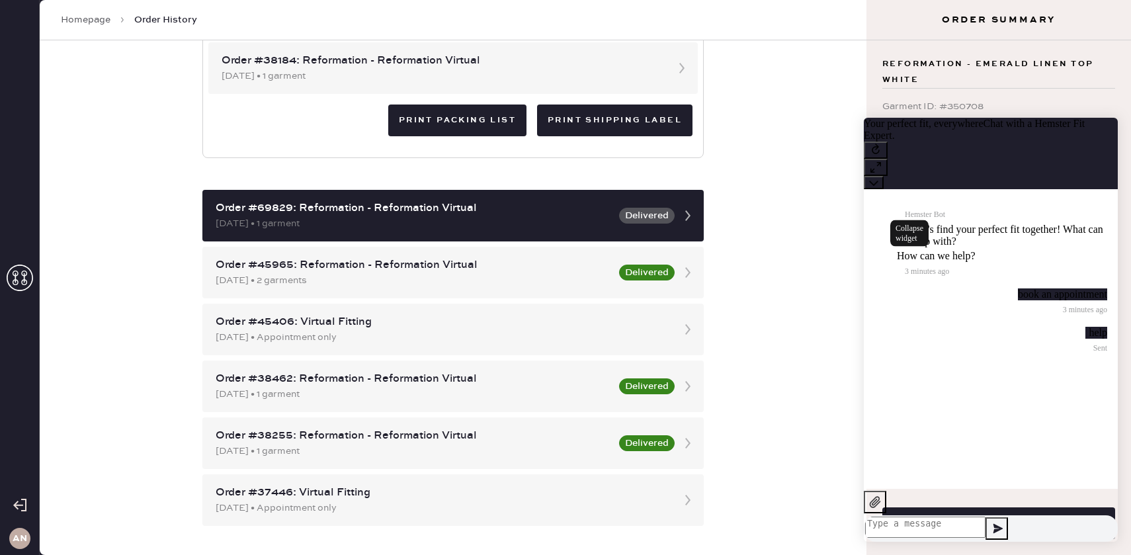
click at [884, 176] on button at bounding box center [874, 182] width 20 height 13
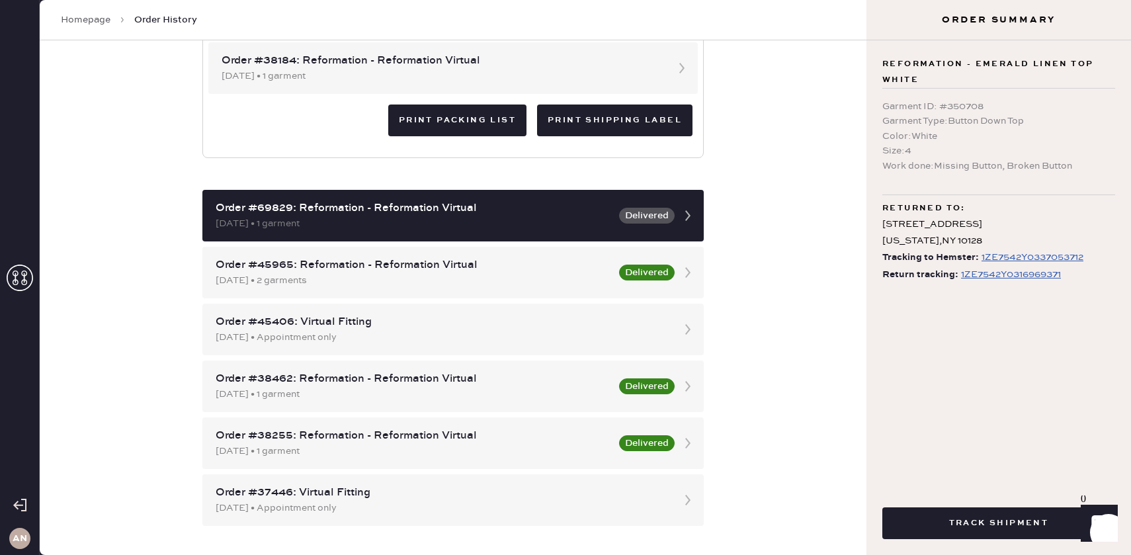
scroll to position [0, 0]
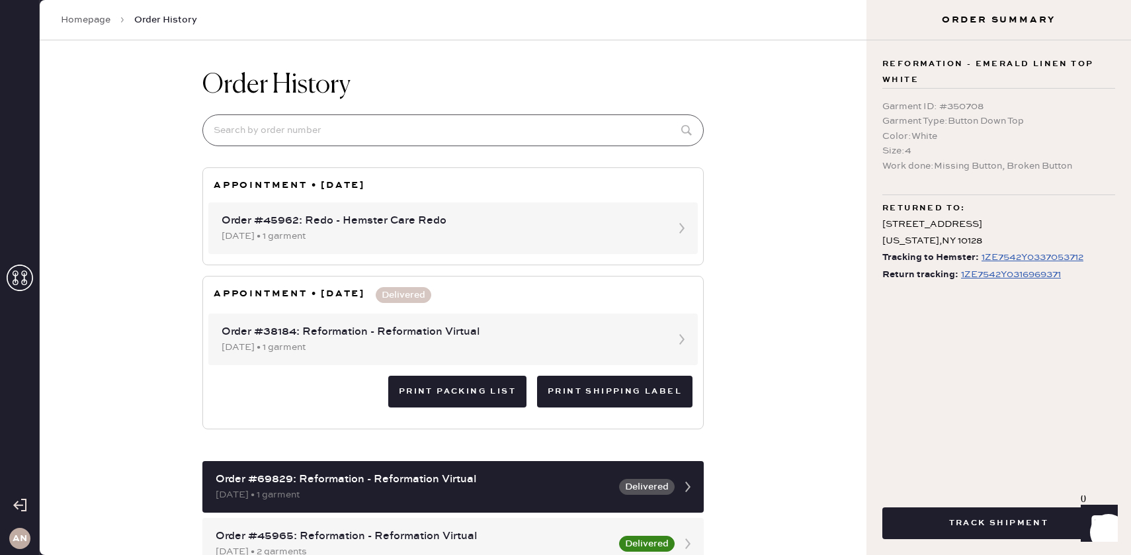
click at [384, 132] on input at bounding box center [452, 130] width 501 height 32
click at [825, 66] on div "Order History Appointment • [DATE] Order #45962: Redo - Hemster Care Redo [DATE…" at bounding box center [453, 297] width 827 height 515
